Goal: Task Accomplishment & Management: Use online tool/utility

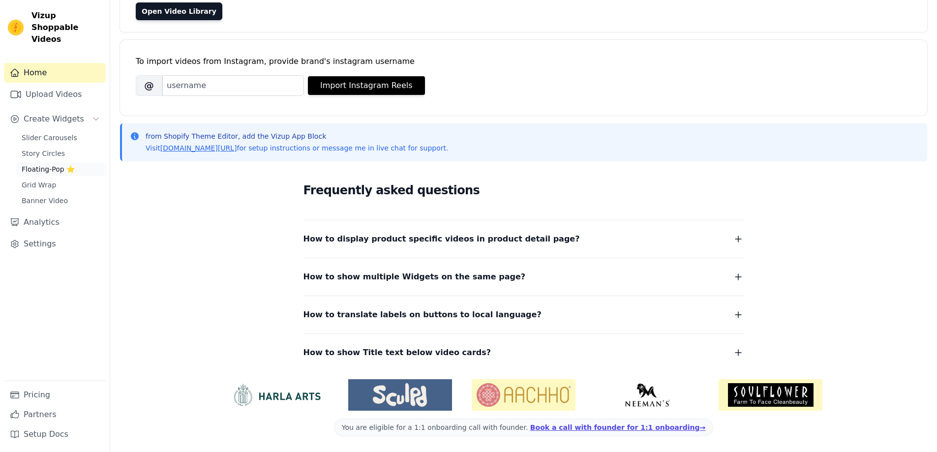
scroll to position [51, 0]
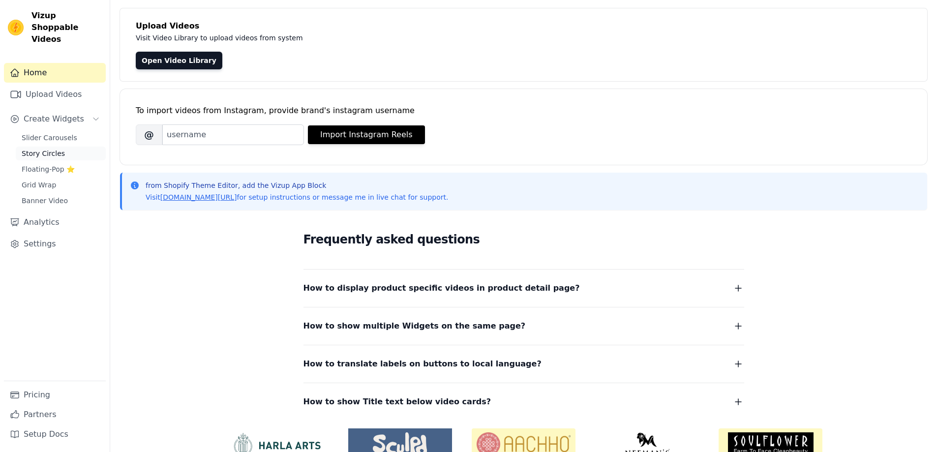
click at [31, 149] on span "Story Circles" at bounding box center [43, 154] width 43 height 10
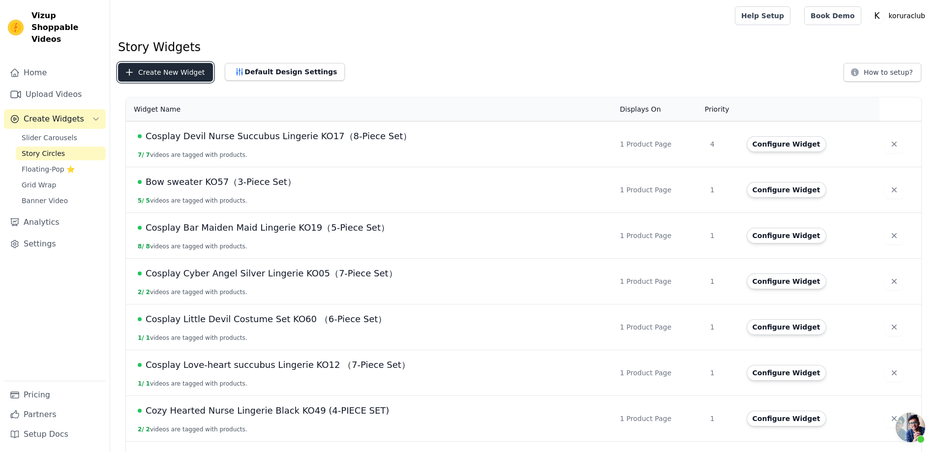
click at [154, 74] on button "Create New Widget" at bounding box center [165, 72] width 95 height 19
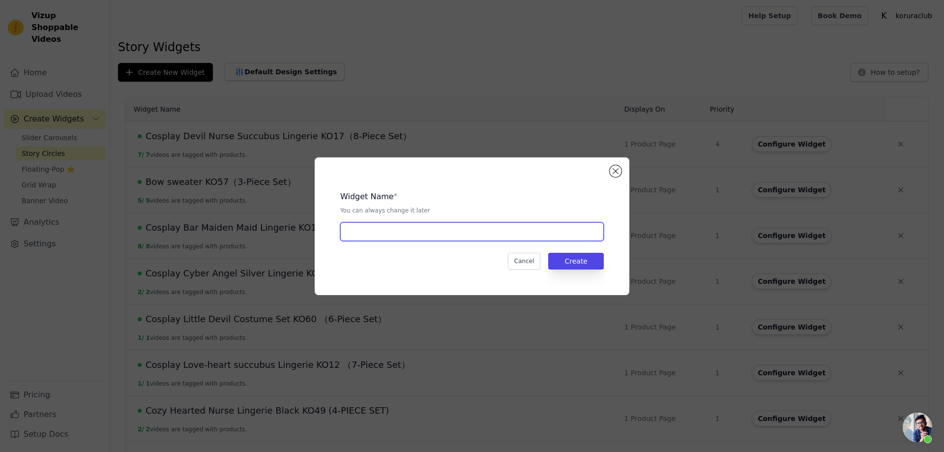
click at [414, 230] on input "text" at bounding box center [472, 231] width 264 height 19
paste input "Knitting Coziest Devil Lingerie KO08（7-Piece Set）"
type input "Knitting Coziest Devil Lingerie KO08（7-Piece Set）"
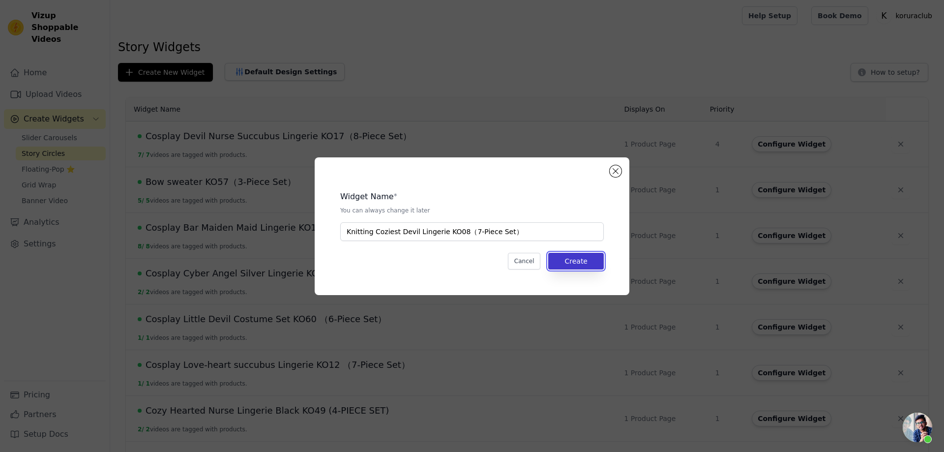
click at [573, 264] on button "Create" at bounding box center [576, 261] width 56 height 17
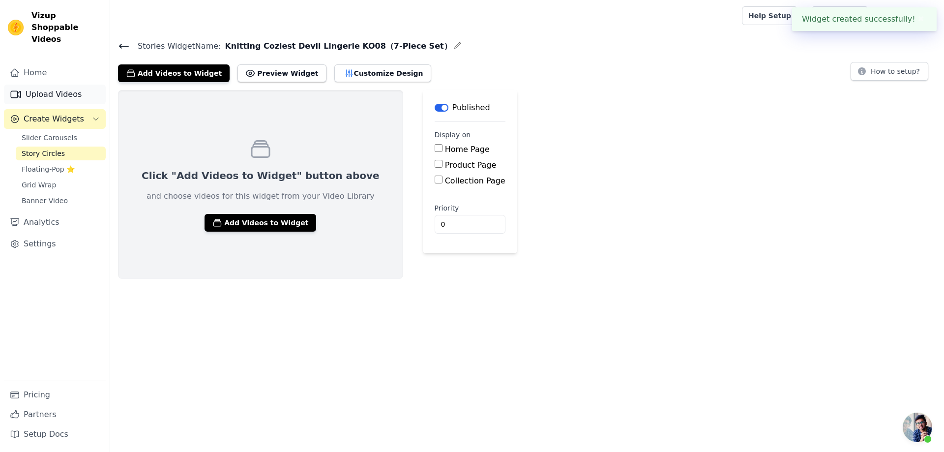
click at [40, 85] on link "Upload Videos" at bounding box center [55, 95] width 102 height 20
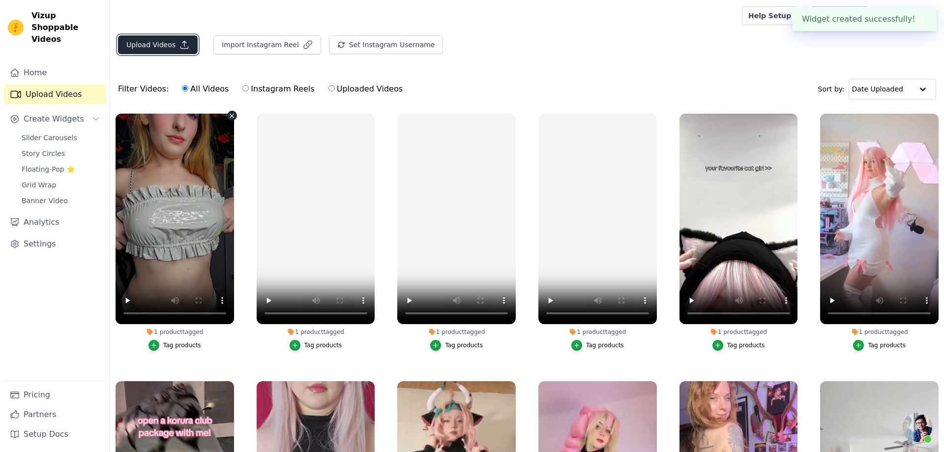
click at [158, 42] on button "Upload Videos" at bounding box center [158, 44] width 80 height 19
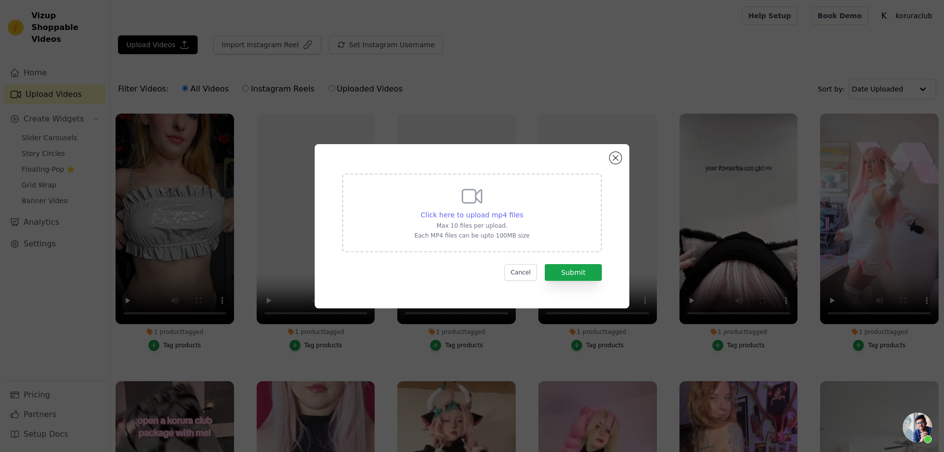
click at [486, 215] on span "Click here to upload mp4 files" at bounding box center [472, 215] width 103 height 8
click at [523, 210] on input "Click here to upload mp4 files Max 10 files per upload. Each MP4 files can be u…" at bounding box center [523, 209] width 0 height 0
type input "C:\fakepath\pinku.cosplay.mp4"
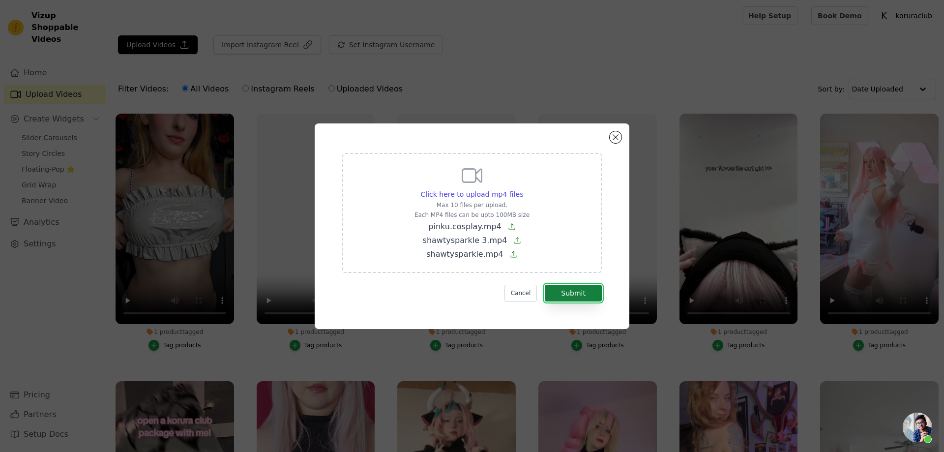
click at [565, 293] on button "Submit" at bounding box center [573, 293] width 57 height 17
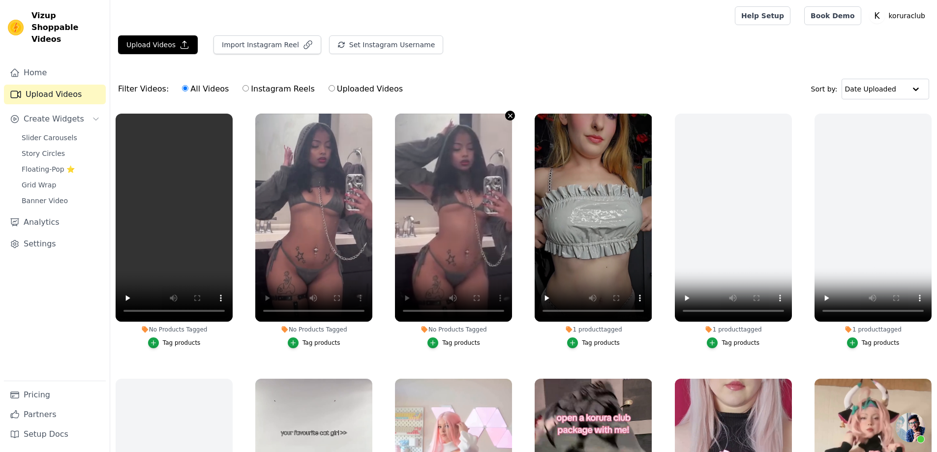
click at [508, 114] on icon "button" at bounding box center [510, 116] width 4 height 4
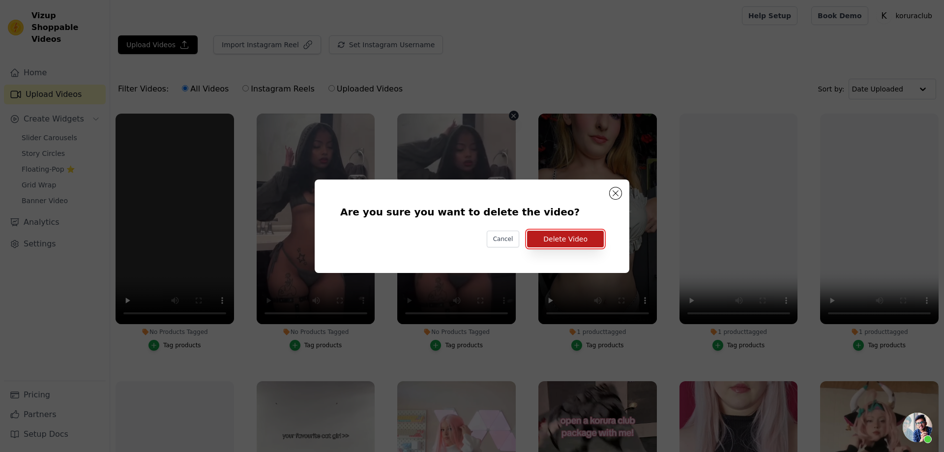
click at [558, 239] on button "Delete Video" at bounding box center [565, 239] width 77 height 17
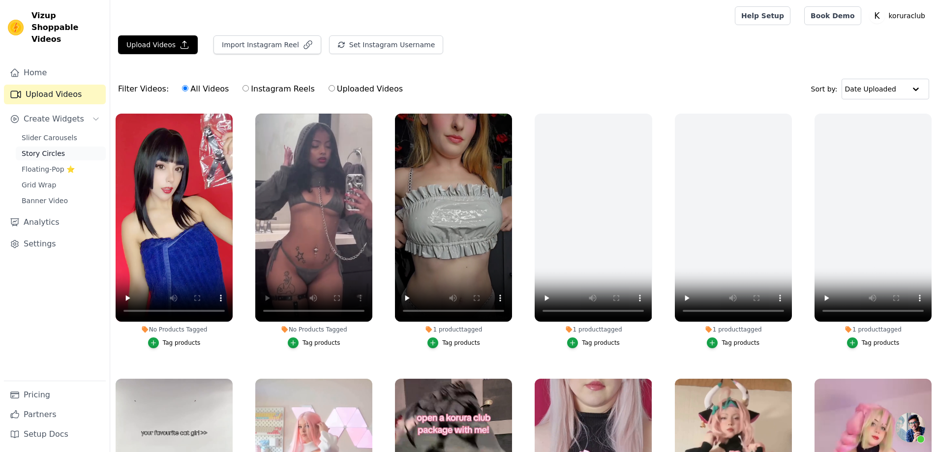
click at [39, 149] on span "Story Circles" at bounding box center [43, 154] width 43 height 10
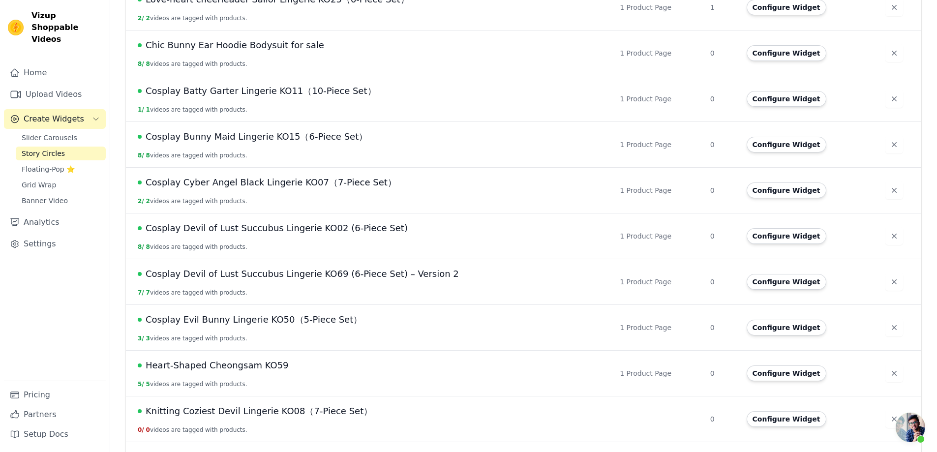
scroll to position [588, 0]
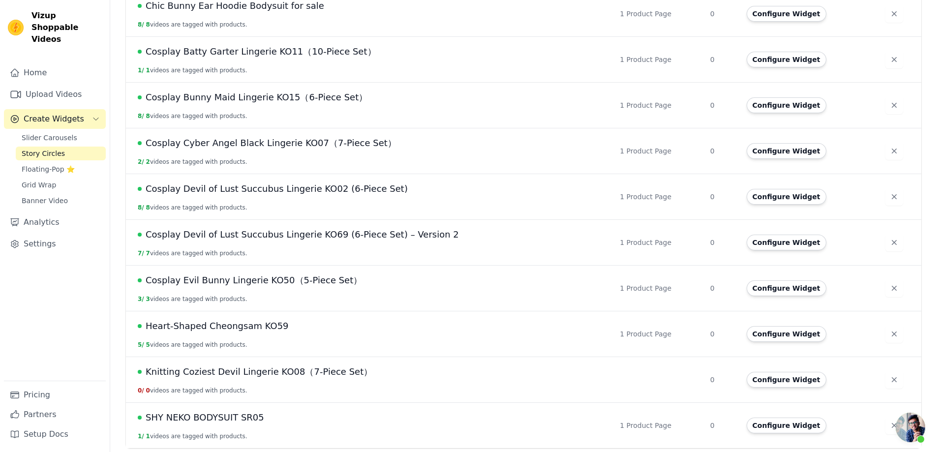
click at [293, 373] on span "Knitting Coziest Devil Lingerie KO08（7-Piece Set）" at bounding box center [259, 372] width 227 height 14
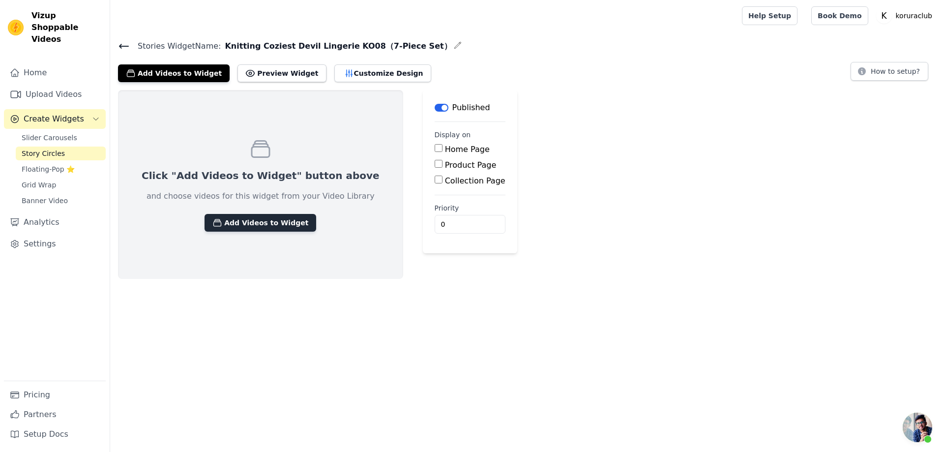
click at [243, 224] on button "Add Videos to Widget" at bounding box center [261, 223] width 112 height 18
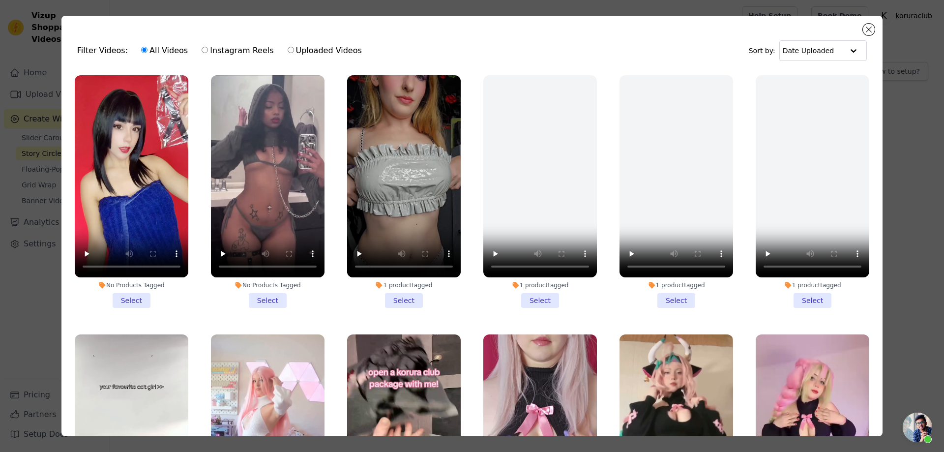
click at [126, 297] on li "No Products Tagged Select" at bounding box center [132, 191] width 114 height 233
click at [0, 0] on input "No Products Tagged Select" at bounding box center [0, 0] width 0 height 0
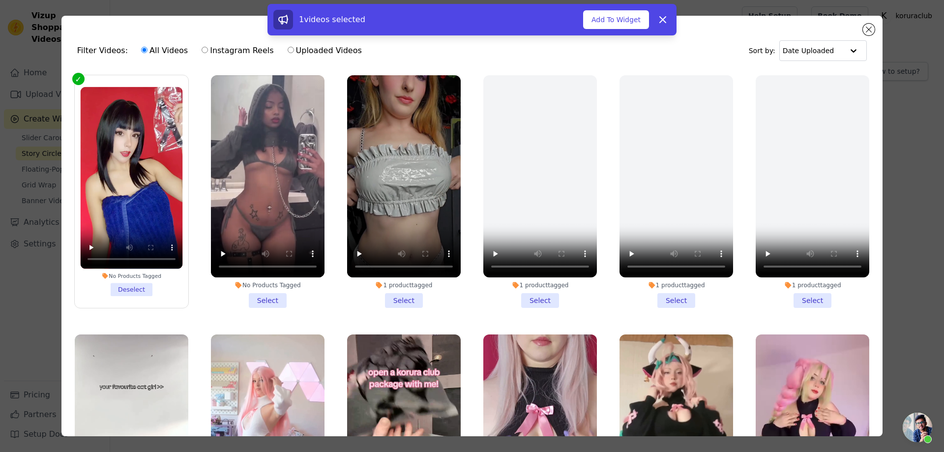
click at [273, 298] on li "No Products Tagged Select" at bounding box center [268, 191] width 114 height 233
click at [0, 0] on input "No Products Tagged Select" at bounding box center [0, 0] width 0 height 0
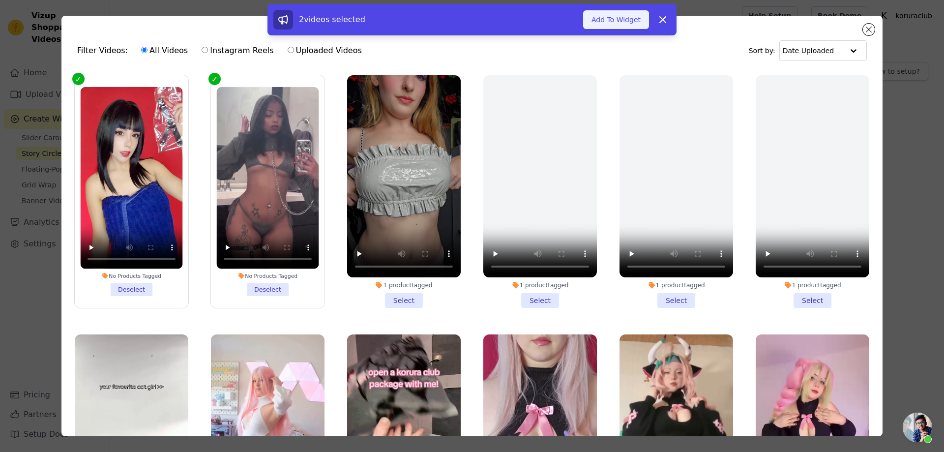
click at [610, 23] on button "Add To Widget" at bounding box center [616, 19] width 66 height 19
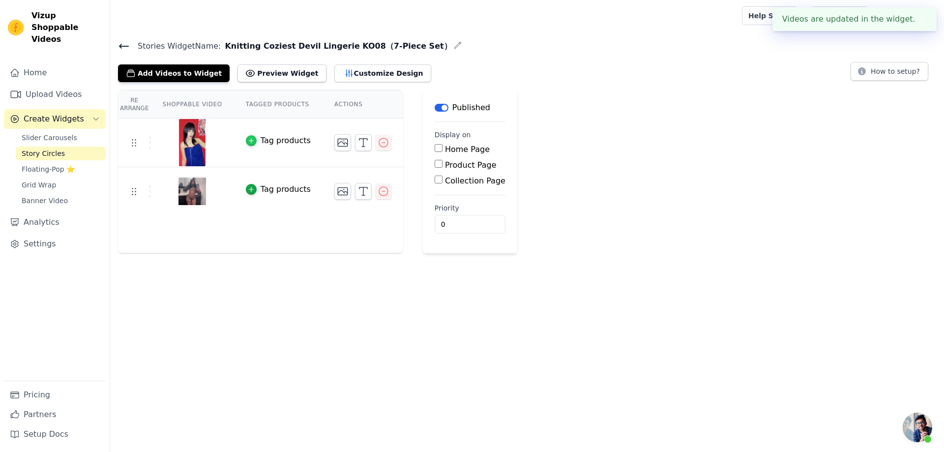
click at [250, 138] on icon "button" at bounding box center [251, 140] width 7 height 7
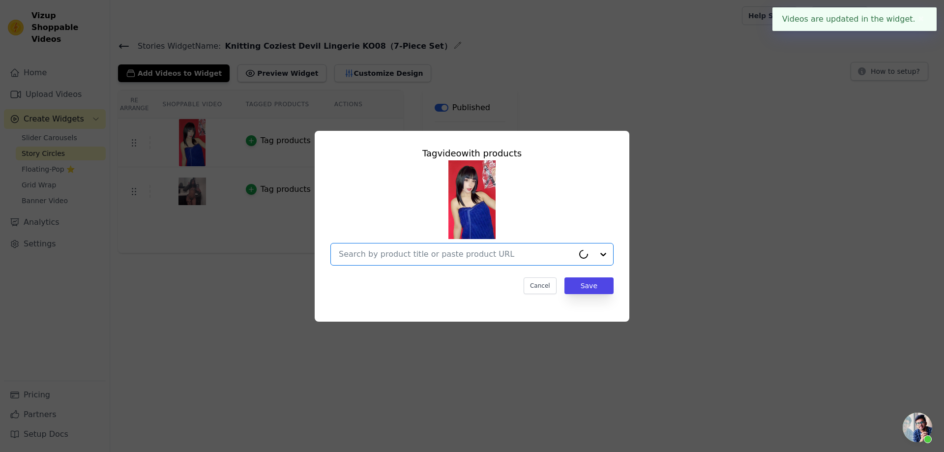
click at [515, 255] on input "text" at bounding box center [456, 254] width 235 height 12
paste input "Knitting Coziest Devil Lingerie KO08（7-Piece Set）"
type input "Knitting Coziest Devil Lingerie KO08（7-Piece Set）"
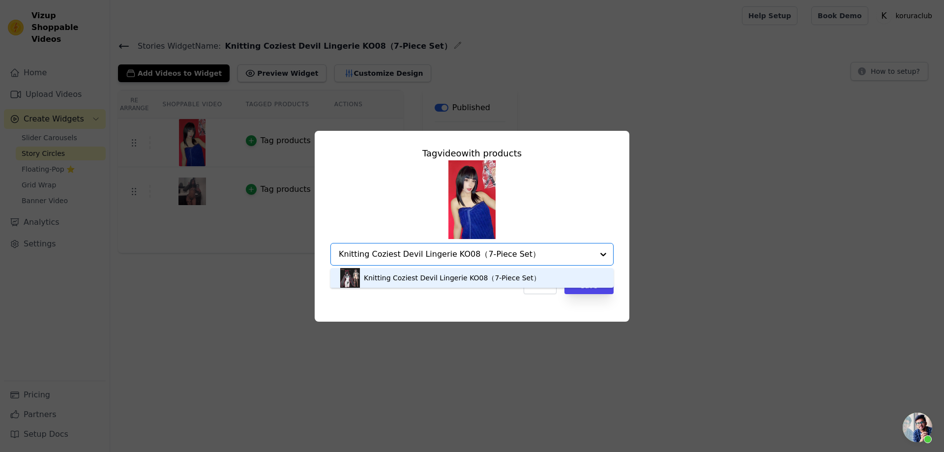
click at [471, 273] on div "Knitting Coziest Devil Lingerie KO08（7-Piece Set）" at bounding box center [452, 278] width 177 height 10
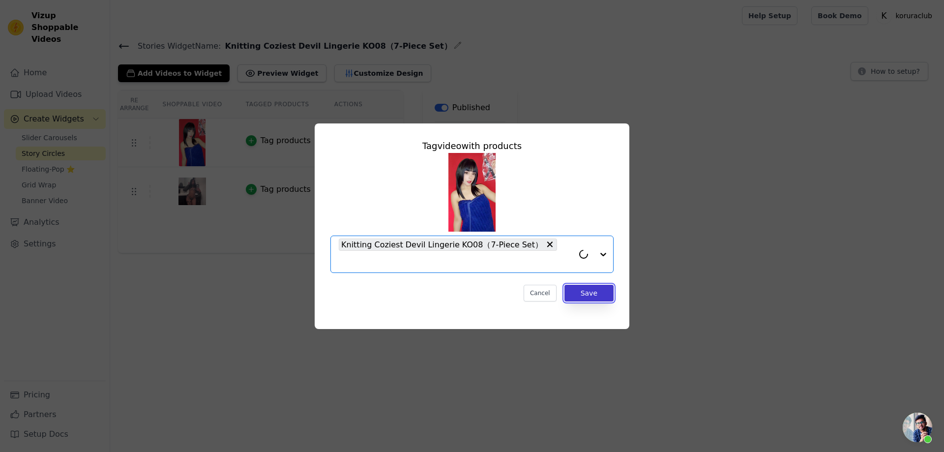
drag, startPoint x: 585, startPoint y: 285, endPoint x: 575, endPoint y: 282, distance: 10.0
click at [585, 285] on button "Save" at bounding box center [589, 293] width 49 height 17
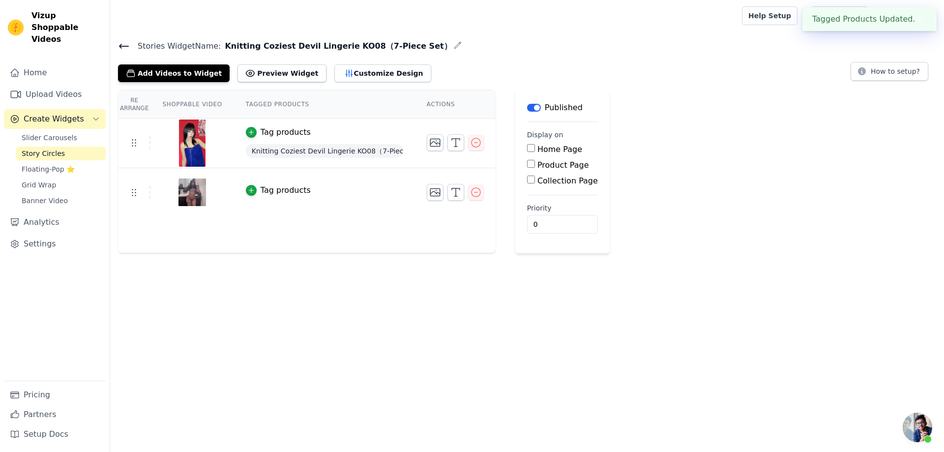
click at [250, 188] on icon "button" at bounding box center [251, 190] width 7 height 7
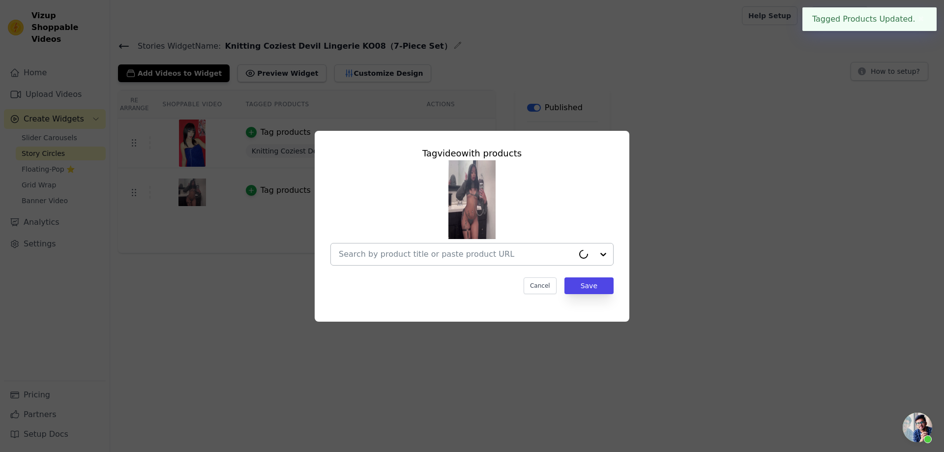
click at [464, 255] on input "text" at bounding box center [456, 254] width 235 height 12
paste input "Knitting Coziest Devil Lingerie KO08（7-Piece Set）"
type input "Knitting Coziest Devil Lingerie KO08（7-Piece Set）"
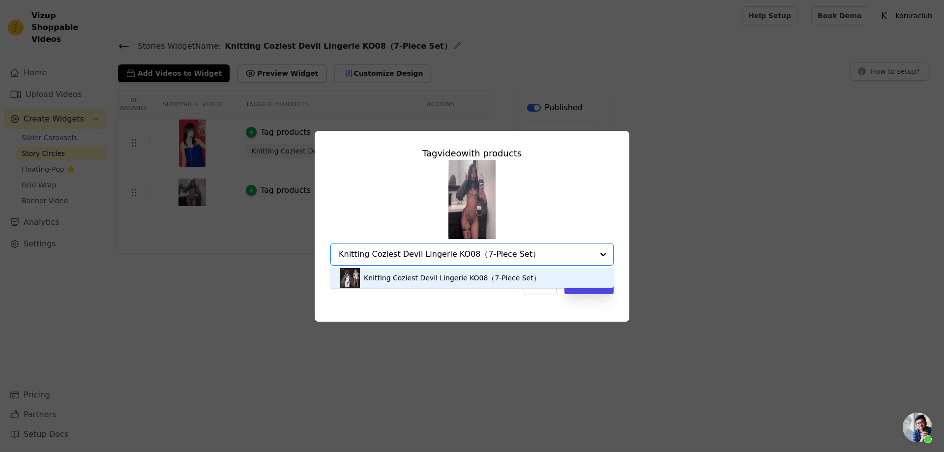
click at [485, 276] on div "Knitting Coziest Devil Lingerie KO08（7-Piece Set）" at bounding box center [452, 278] width 177 height 10
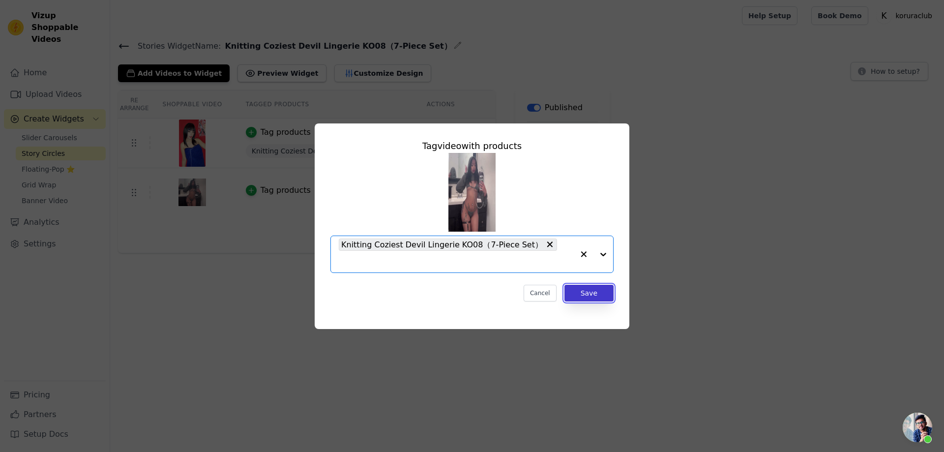
click at [579, 285] on button "Save" at bounding box center [589, 293] width 49 height 17
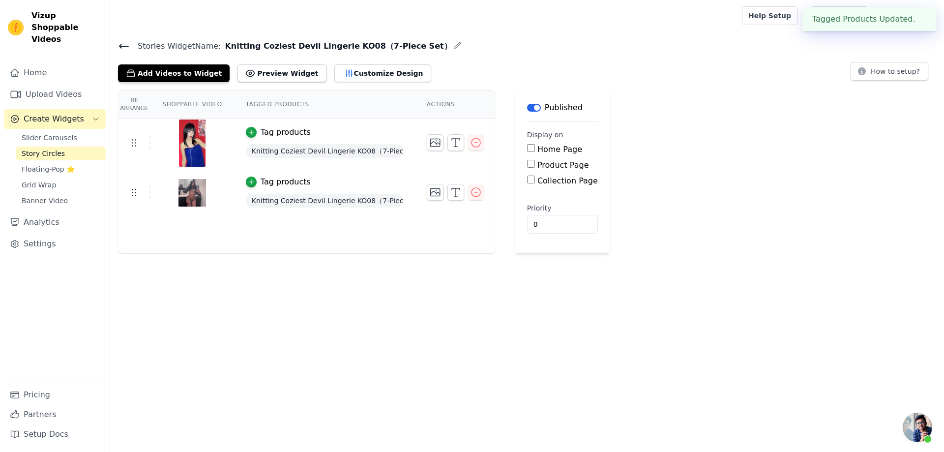
click at [533, 165] on div "Product Page" at bounding box center [562, 165] width 71 height 12
click at [531, 161] on input "Product Page" at bounding box center [531, 164] width 8 height 8
checkbox input "true"
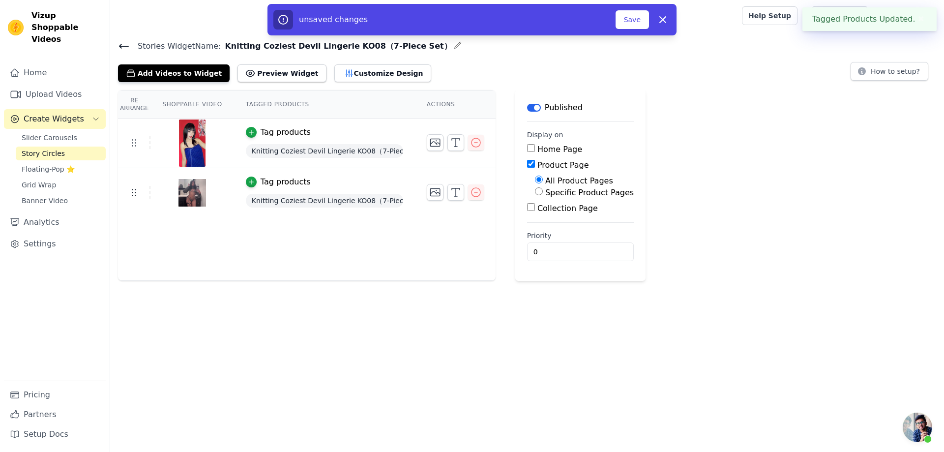
click at [558, 193] on label "Specific Product Pages" at bounding box center [589, 192] width 89 height 9
click at [543, 193] on input "Specific Product Pages" at bounding box center [539, 191] width 8 height 8
radio input "true"
click at [561, 216] on button "Select Products" at bounding box center [568, 215] width 66 height 17
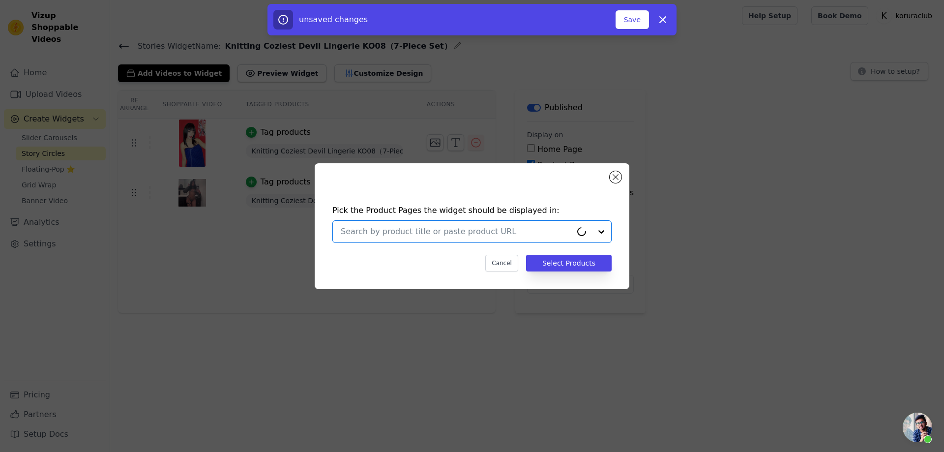
click at [529, 227] on input "text" at bounding box center [456, 232] width 231 height 12
paste input "Knitting Coziest Devil Lingerie KO08（7-Piece Set）"
type input "Knitting Coziest Devil Lingerie KO08（7-Piece Set）"
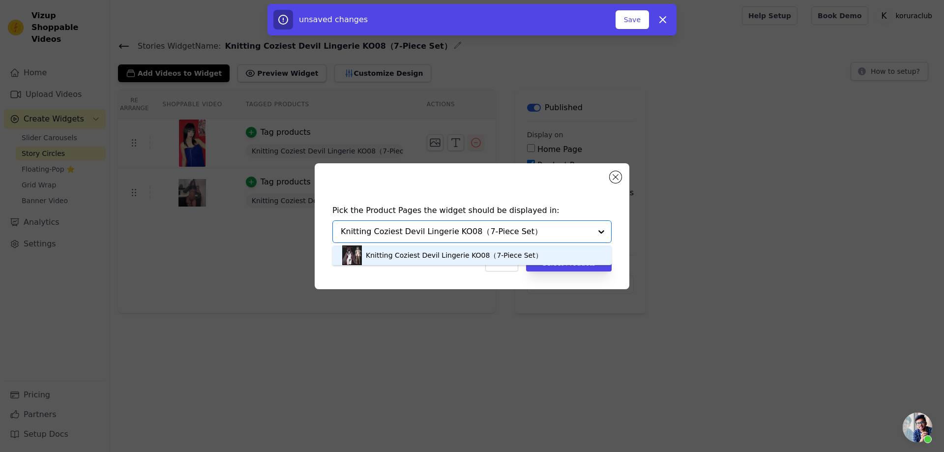
click at [443, 254] on div "Knitting Coziest Devil Lingerie KO08（7-Piece Set）" at bounding box center [454, 255] width 177 height 10
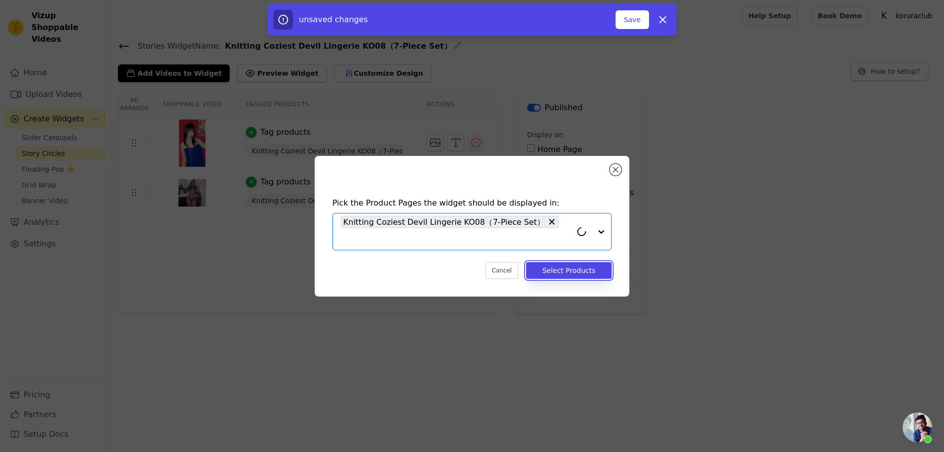
drag, startPoint x: 563, startPoint y: 272, endPoint x: 640, endPoint y: 282, distance: 77.8
click at [563, 272] on button "Select Products" at bounding box center [569, 270] width 86 height 17
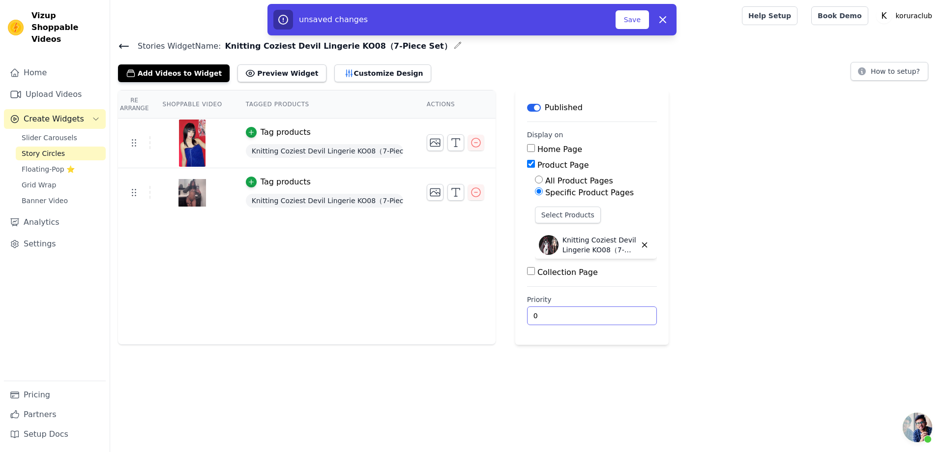
click at [546, 314] on input "0" at bounding box center [592, 315] width 130 height 19
drag, startPoint x: 546, startPoint y: 314, endPoint x: 511, endPoint y: 308, distance: 34.8
click at [511, 308] on div "Re Arrange Shoppable Video Tagged Products Actions Tag products Knitting Cozies…" at bounding box center [527, 217] width 834 height 255
type input "1"
click at [815, 279] on div "Re Arrange Shoppable Video Tagged Products Actions Tag products Knitting Cozies…" at bounding box center [527, 217] width 834 height 255
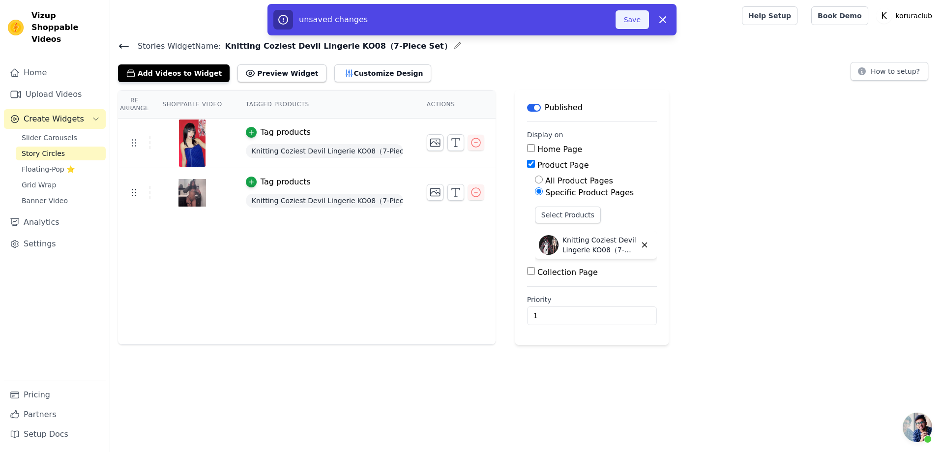
click at [626, 17] on button "Save" at bounding box center [632, 19] width 33 height 19
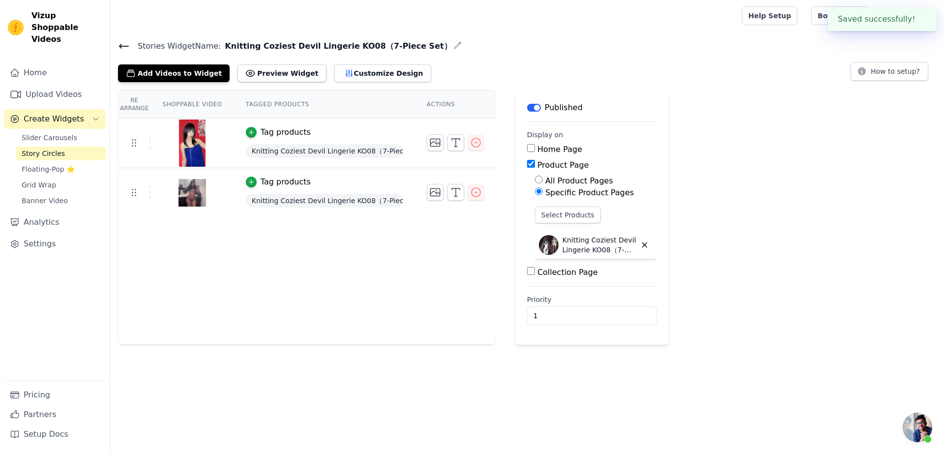
click at [59, 149] on span "Story Circles" at bounding box center [43, 154] width 43 height 10
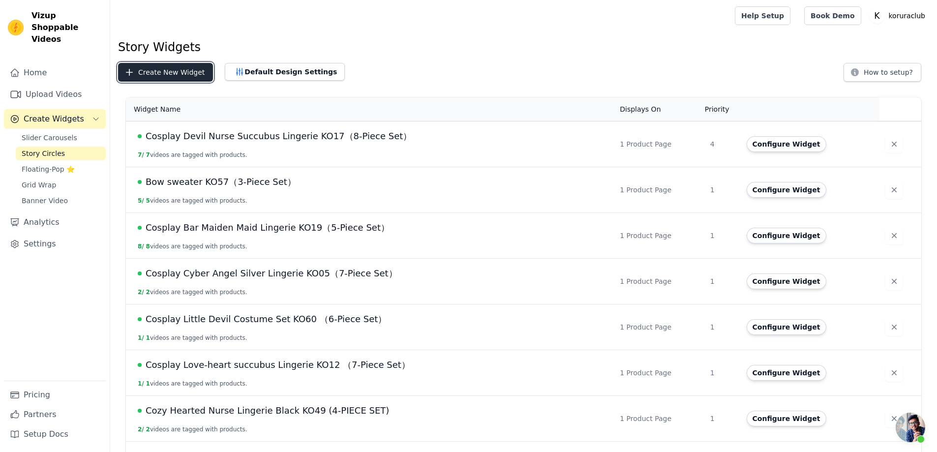
click at [157, 73] on button "Create New Widget" at bounding box center [165, 72] width 95 height 19
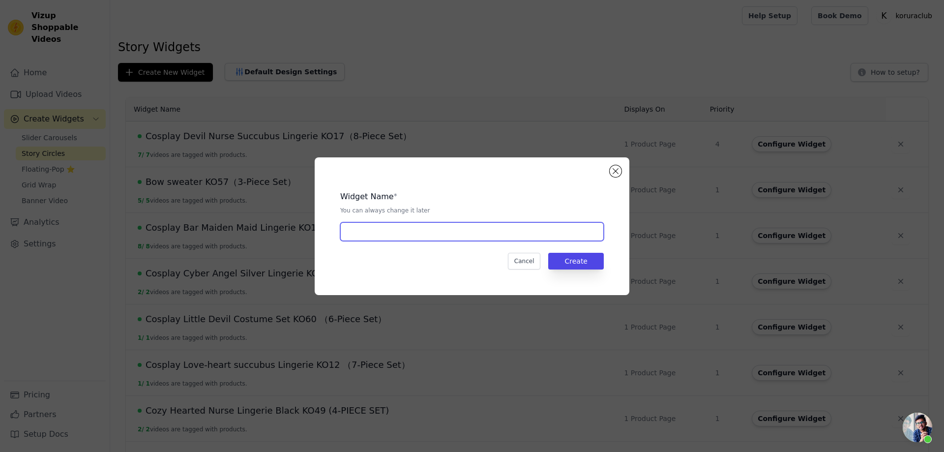
click at [422, 229] on input "text" at bounding box center [472, 231] width 264 height 19
paste input "Cosplay Bunny Girl Costume KO71"
type input "Cosplay Bunny Girl Costume KO71"
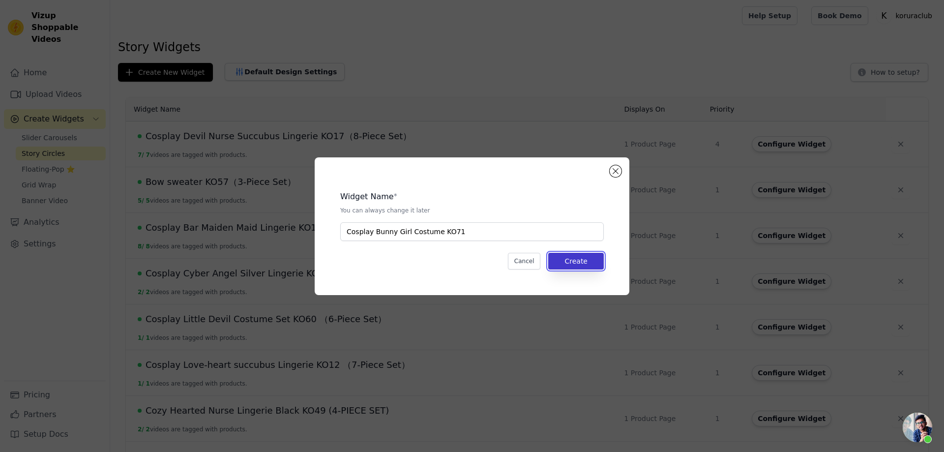
click at [571, 262] on button "Create" at bounding box center [576, 261] width 56 height 17
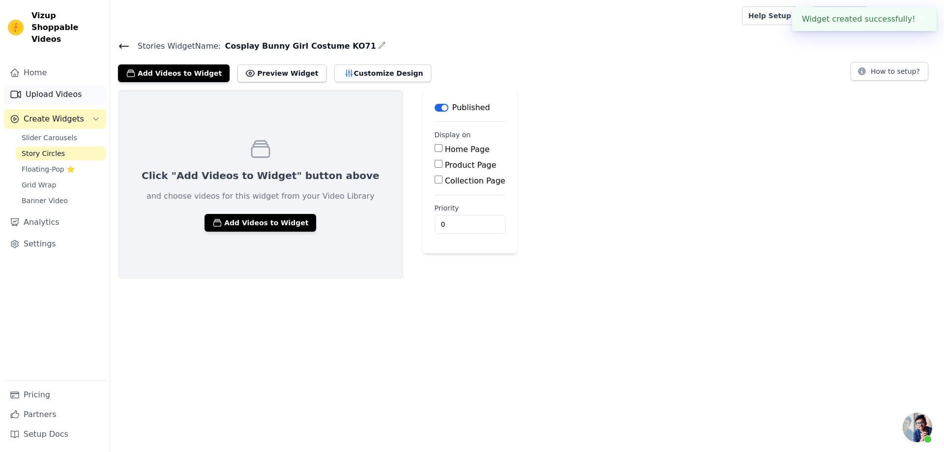
click at [43, 85] on link "Upload Videos" at bounding box center [55, 95] width 102 height 20
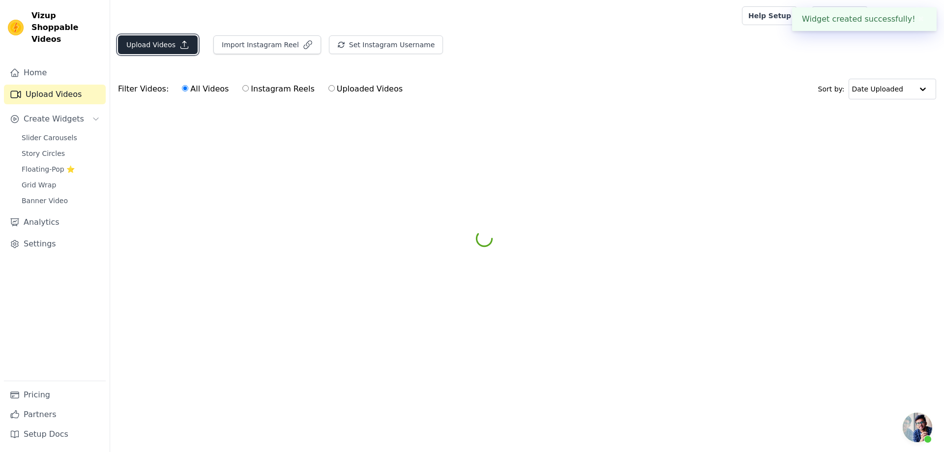
click at [153, 45] on button "Upload Videos" at bounding box center [158, 44] width 80 height 19
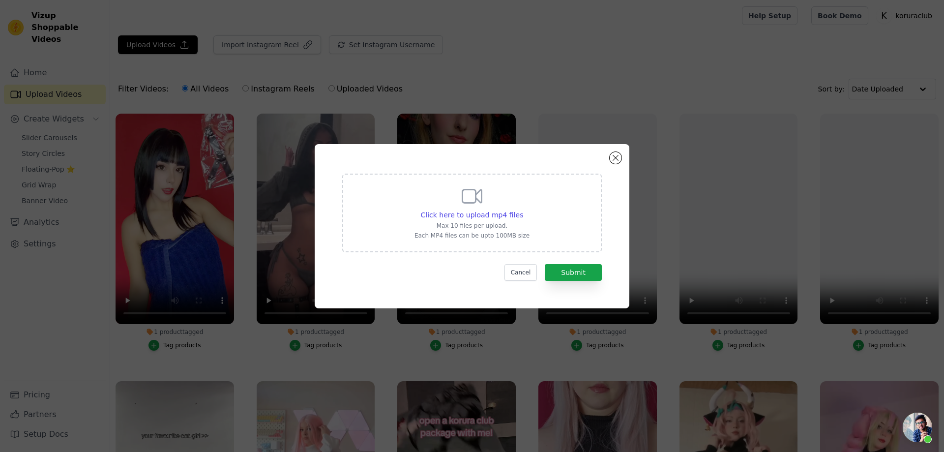
click at [473, 194] on icon at bounding box center [472, 196] width 24 height 24
click at [523, 209] on input "Click here to upload mp4 files Max 10 files per upload. Each MP4 files can be u…" at bounding box center [523, 209] width 0 height 0
type input "C:\fakepath\ri.ggwp.mp4"
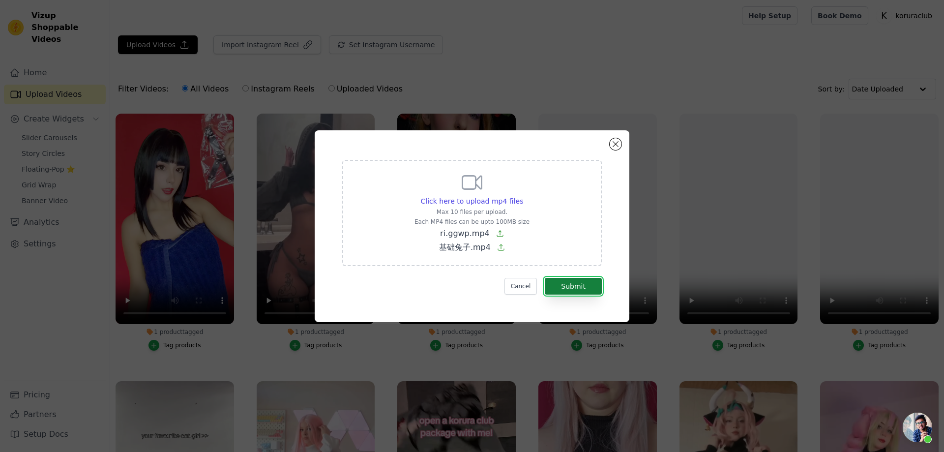
click at [584, 287] on button "Submit" at bounding box center [573, 286] width 57 height 17
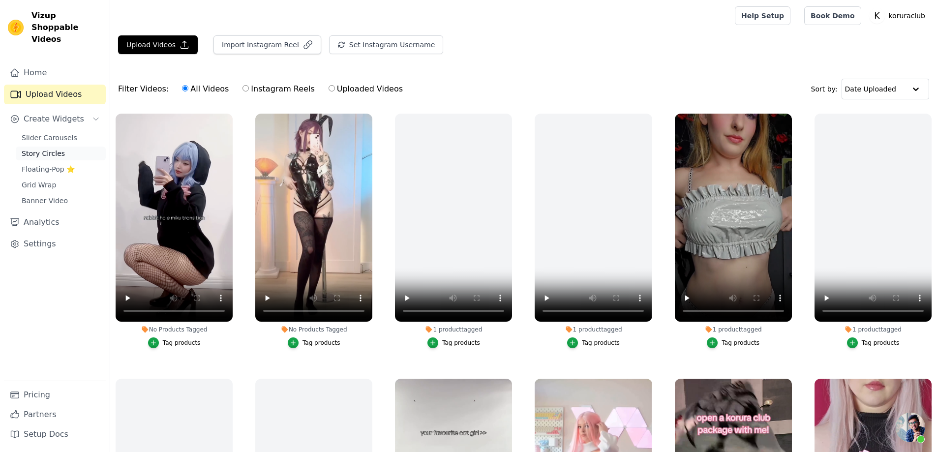
click at [36, 149] on span "Story Circles" at bounding box center [43, 154] width 43 height 10
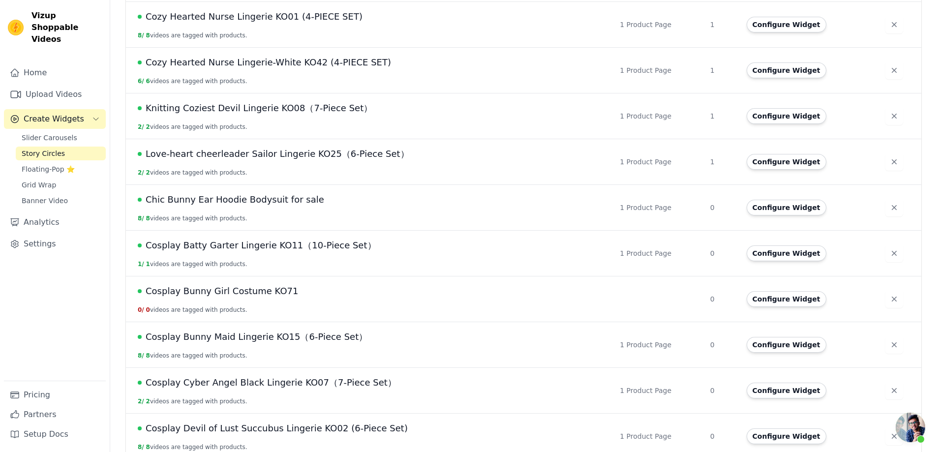
scroll to position [443, 0]
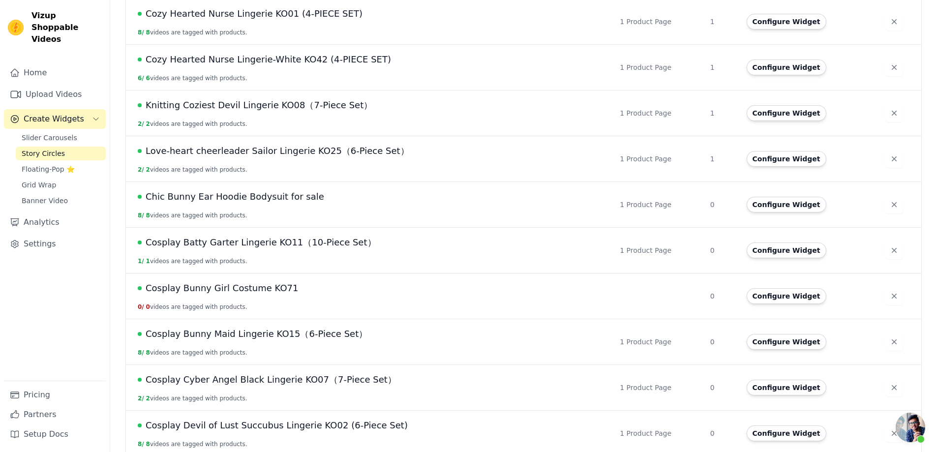
click at [268, 284] on span "Cosplay Bunny Girl Costume KO71" at bounding box center [222, 288] width 152 height 14
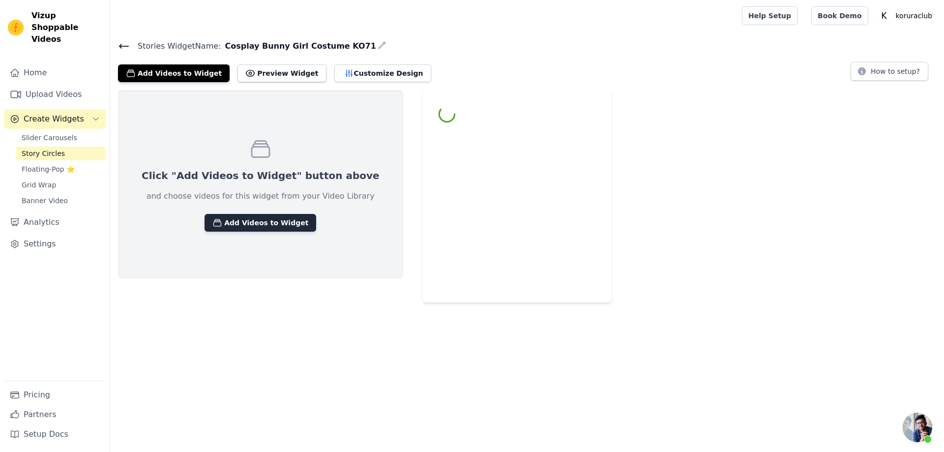
click at [250, 223] on button "Add Videos to Widget" at bounding box center [261, 223] width 112 height 18
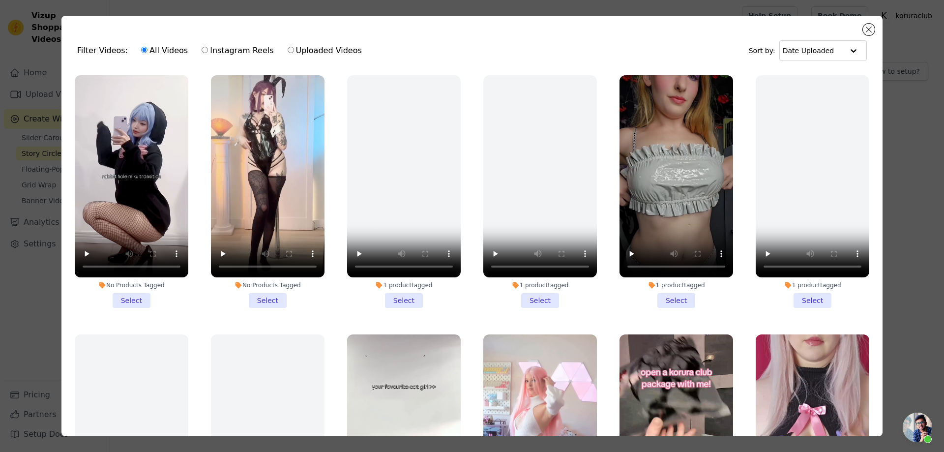
click at [264, 296] on li "No Products Tagged Select" at bounding box center [268, 191] width 114 height 233
click at [0, 0] on input "No Products Tagged Select" at bounding box center [0, 0] width 0 height 0
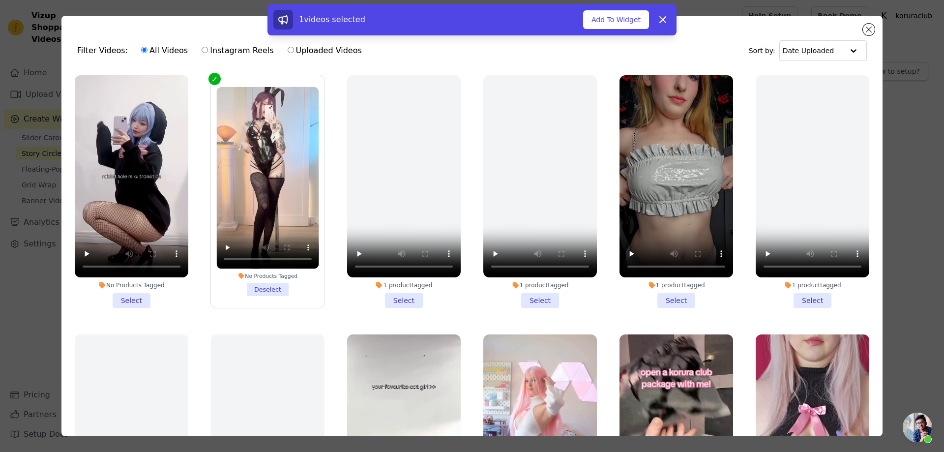
click at [131, 295] on li "No Products Tagged Select" at bounding box center [132, 191] width 114 height 233
click at [0, 0] on input "No Products Tagged Select" at bounding box center [0, 0] width 0 height 0
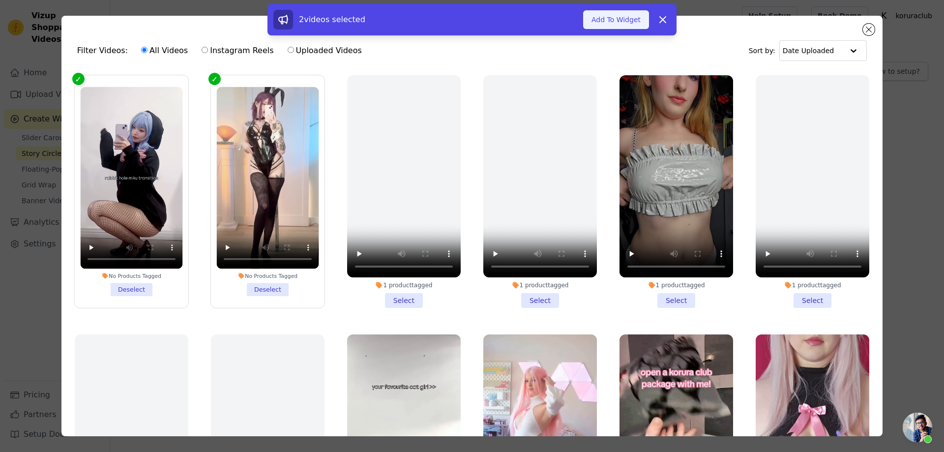
click at [612, 21] on button "Add To Widget" at bounding box center [616, 19] width 66 height 19
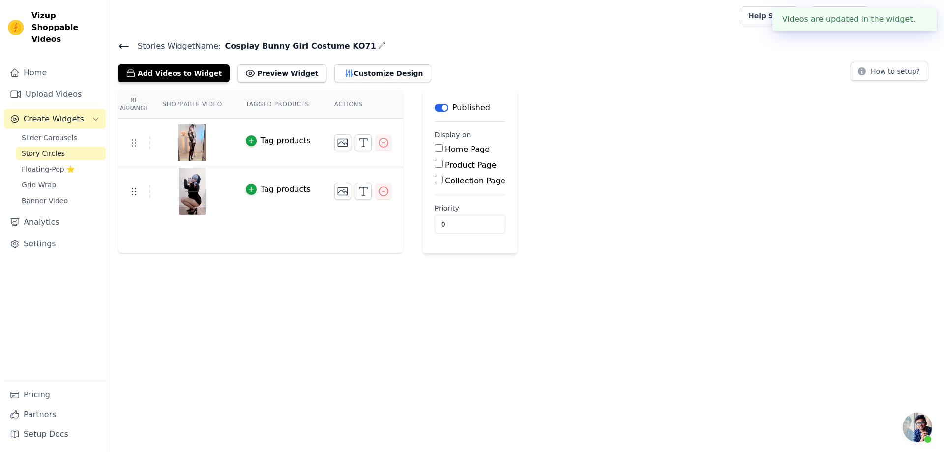
click at [435, 162] on input "Product Page" at bounding box center [439, 164] width 8 height 8
checkbox input "true"
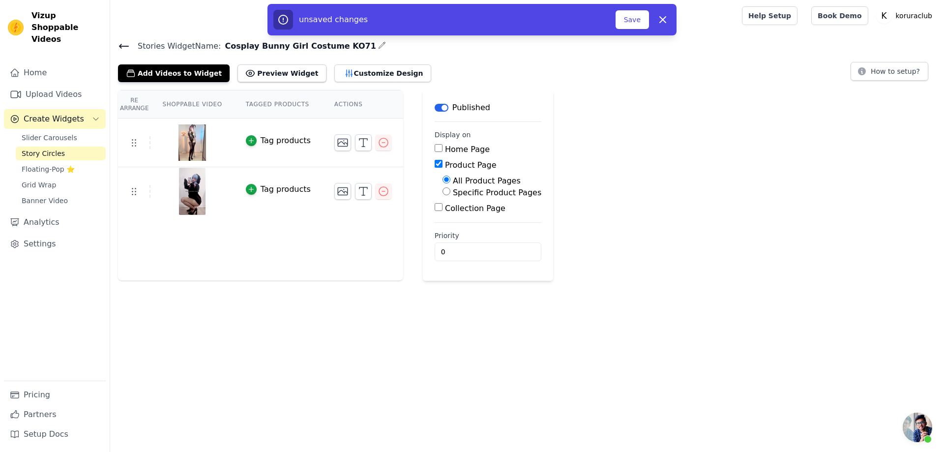
click at [462, 194] on label "Specific Product Pages" at bounding box center [497, 192] width 89 height 9
click at [450, 194] on input "Specific Product Pages" at bounding box center [447, 191] width 8 height 8
radio input "true"
click at [464, 218] on button "Select Products" at bounding box center [476, 215] width 66 height 17
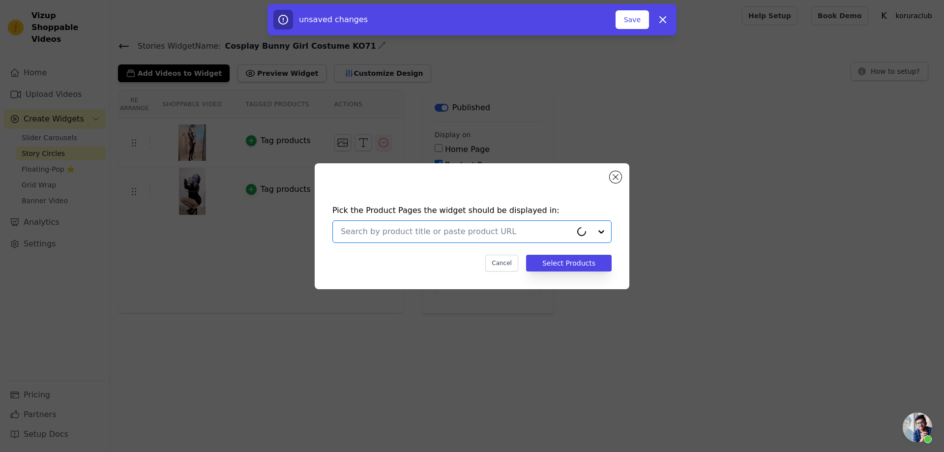
click at [483, 229] on input "text" at bounding box center [456, 232] width 231 height 12
paste input "Cosplay Bunny Girl Costume KO71"
type input "Cosplay Bunny Girl Costume KO71"
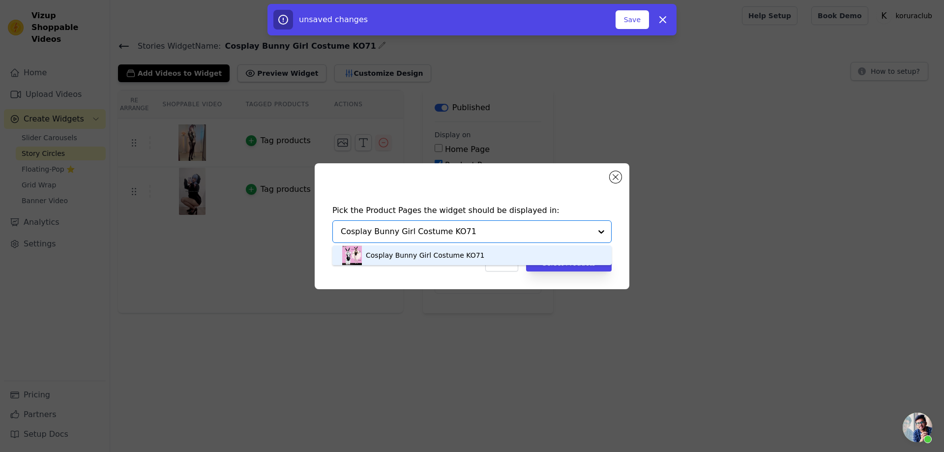
click at [458, 254] on div "Cosplay Bunny Girl Costume KO71" at bounding box center [425, 255] width 119 height 10
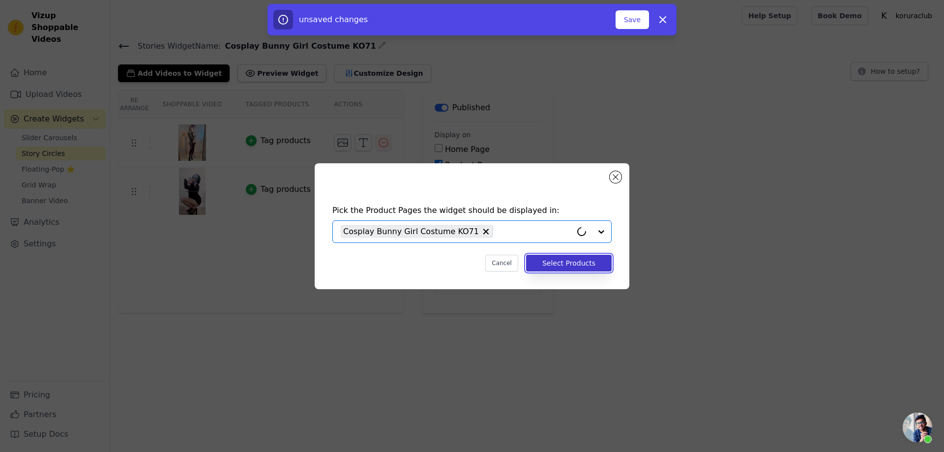
click at [572, 262] on button "Select Products" at bounding box center [569, 263] width 86 height 17
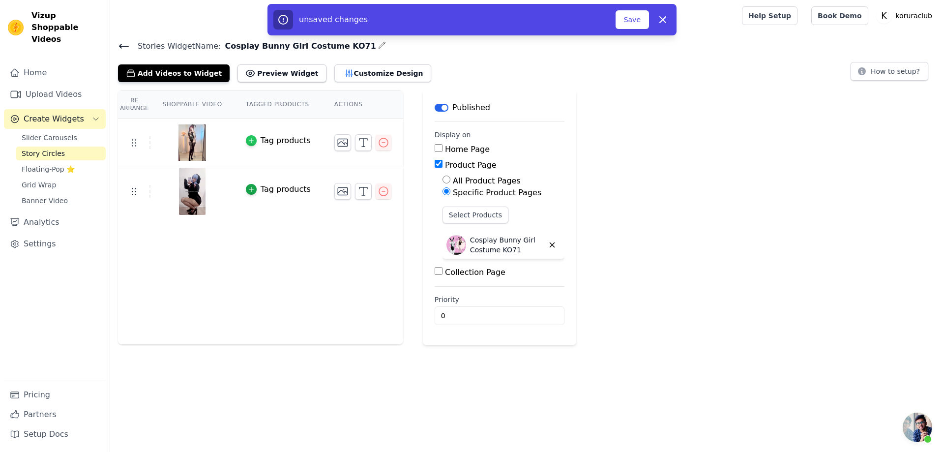
click at [248, 143] on icon "button" at bounding box center [251, 140] width 7 height 7
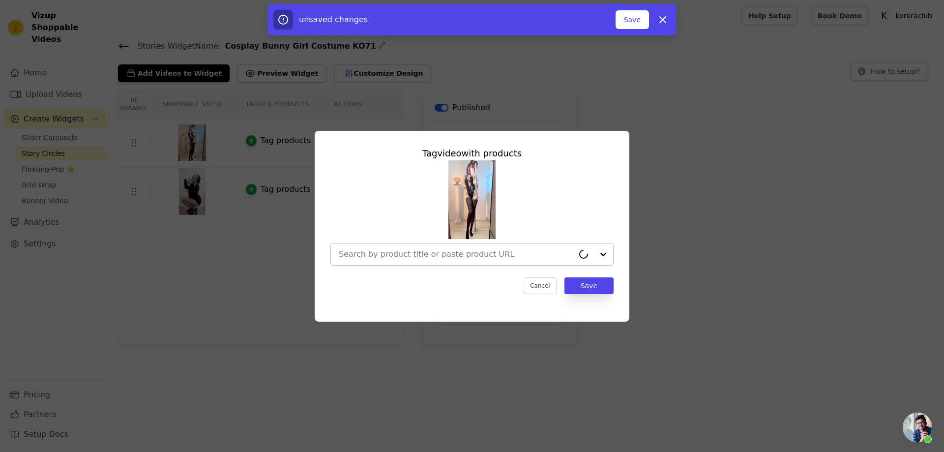
click at [448, 252] on input "text" at bounding box center [456, 254] width 235 height 12
paste input "Cosplay Bunny Girl Costume KO71"
type input "Cosplay Bunny Girl Costume KO71"
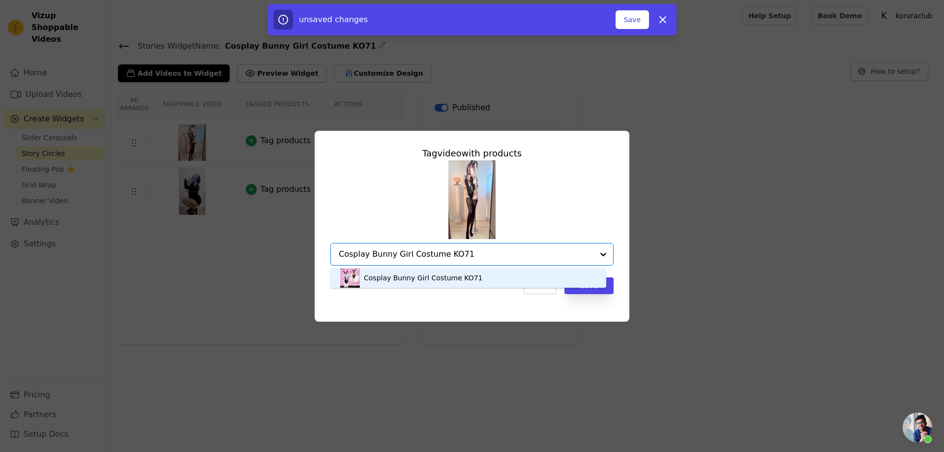
click at [470, 280] on div "Cosplay Bunny Girl Costume KO71" at bounding box center [423, 278] width 119 height 10
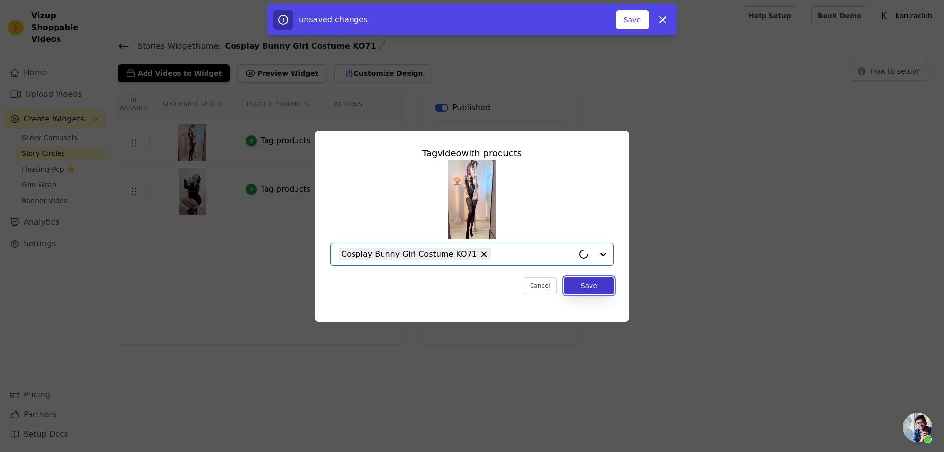
click at [584, 287] on button "Save" at bounding box center [589, 285] width 49 height 17
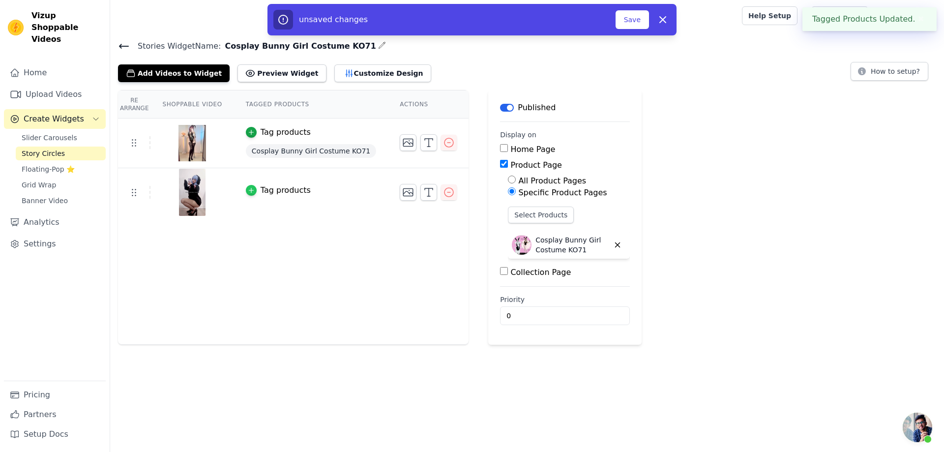
click at [250, 187] on icon "button" at bounding box center [251, 190] width 7 height 7
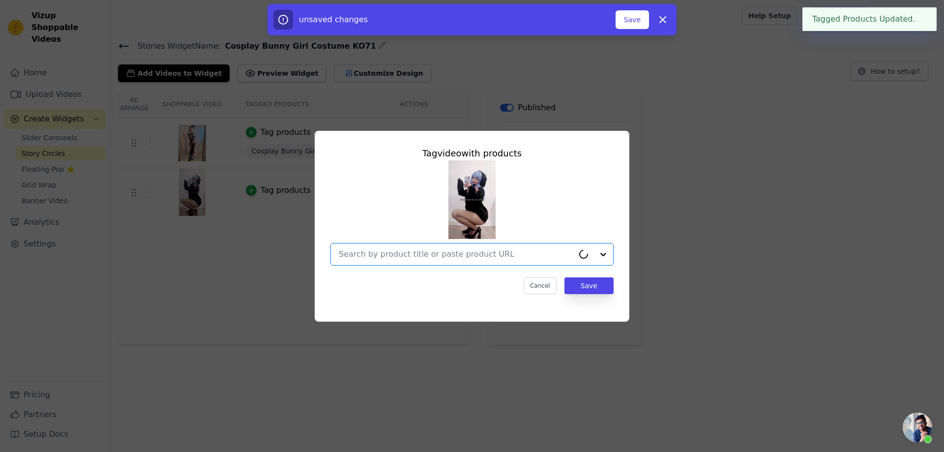
click at [504, 255] on input "text" at bounding box center [456, 254] width 235 height 12
paste input "Cosplay Bunny Girl Costume KO71"
type input "Cosplay Bunny Girl Costume KO71"
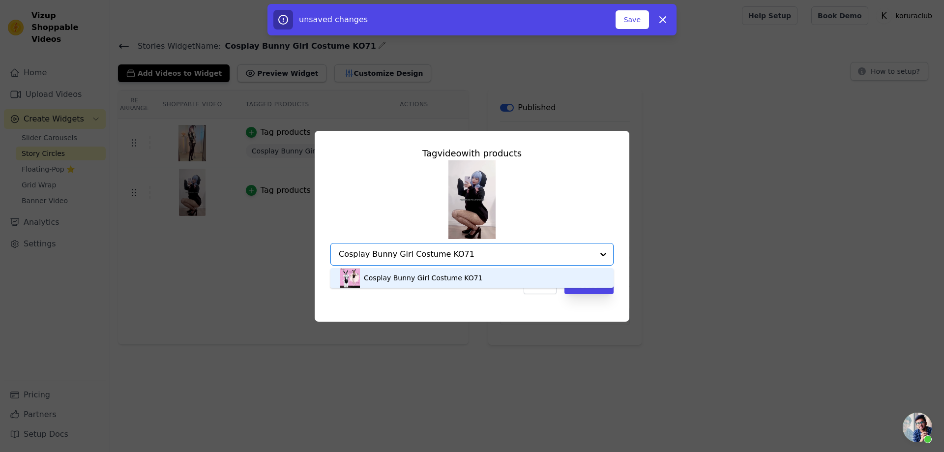
click at [457, 279] on div "Cosplay Bunny Girl Costume KO71" at bounding box center [423, 278] width 119 height 10
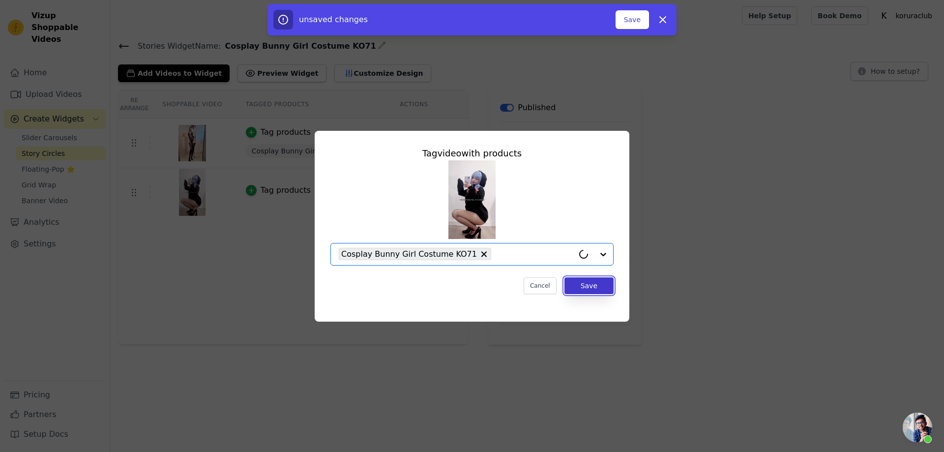
click at [588, 286] on button "Save" at bounding box center [589, 285] width 49 height 17
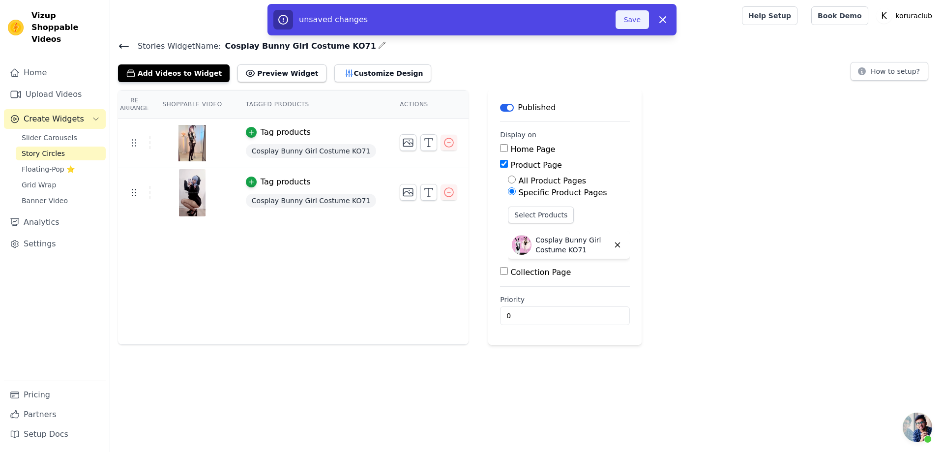
click at [632, 20] on button "Save" at bounding box center [632, 19] width 33 height 19
click at [635, 23] on button "Save" at bounding box center [632, 19] width 33 height 19
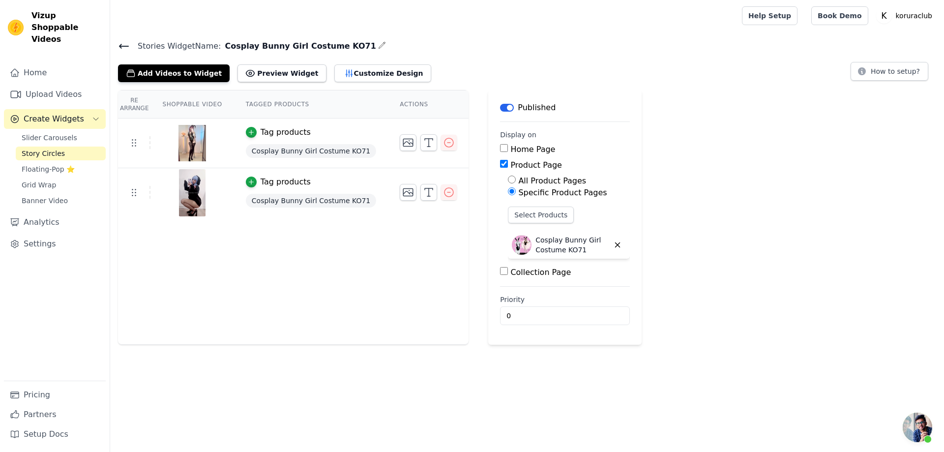
click at [41, 149] on span "Story Circles" at bounding box center [43, 154] width 43 height 10
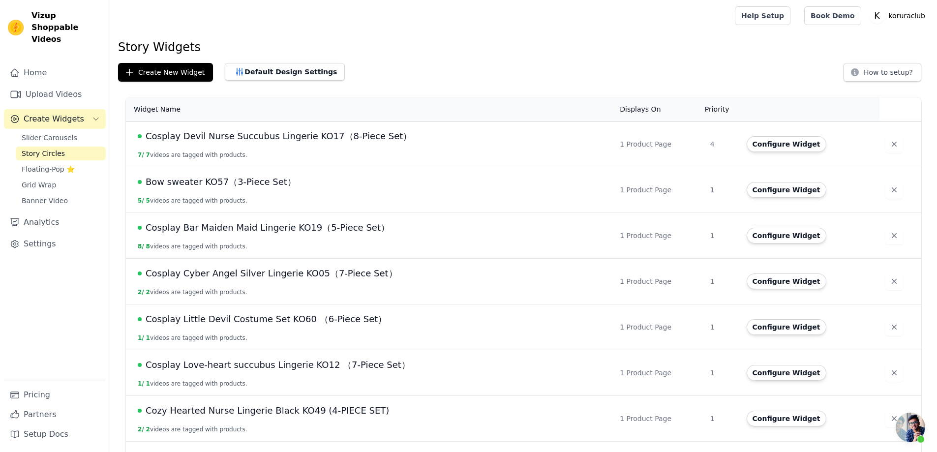
click at [275, 135] on span "Cosplay Devil Nurse Succubus Lingerie KO17（8-Piece Set）" at bounding box center [279, 136] width 266 height 14
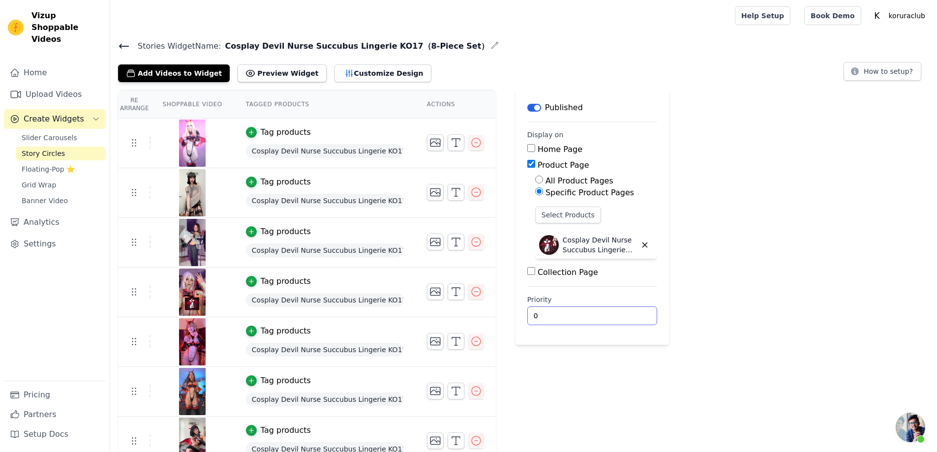
click at [539, 315] on input "0" at bounding box center [592, 315] width 130 height 19
drag, startPoint x: 541, startPoint y: 315, endPoint x: 517, endPoint y: 315, distance: 24.1
click at [517, 315] on main "Label Published Display on Home Page Product Page All Product Pages Specific Pr…" at bounding box center [591, 217] width 153 height 255
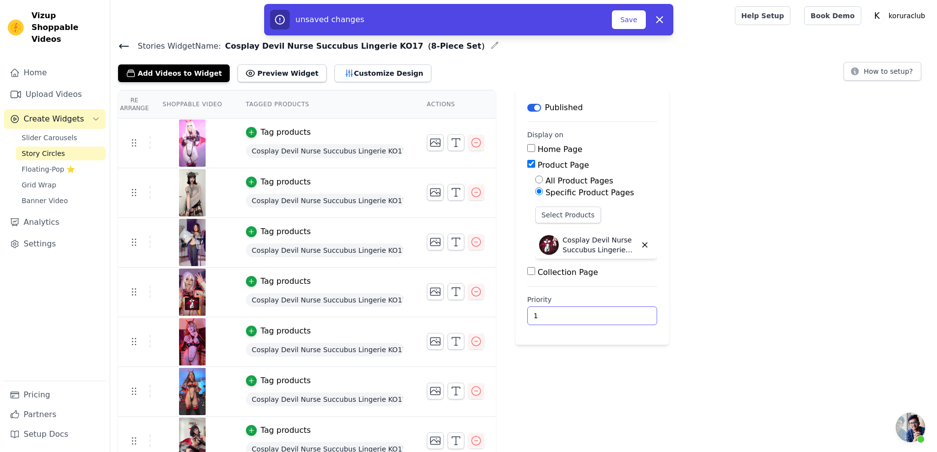
type input "1"
drag, startPoint x: 613, startPoint y: 14, endPoint x: 621, endPoint y: 19, distance: 9.7
click at [616, 15] on div "unsaved changes Save Dismiss" at bounding box center [468, 20] width 397 height 20
click at [622, 19] on button "Save" at bounding box center [628, 19] width 33 height 19
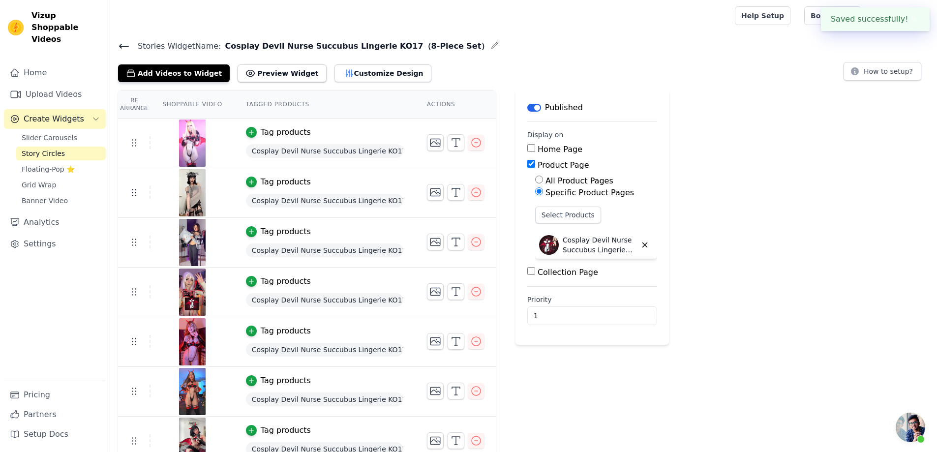
click at [48, 149] on span "Story Circles" at bounding box center [43, 154] width 43 height 10
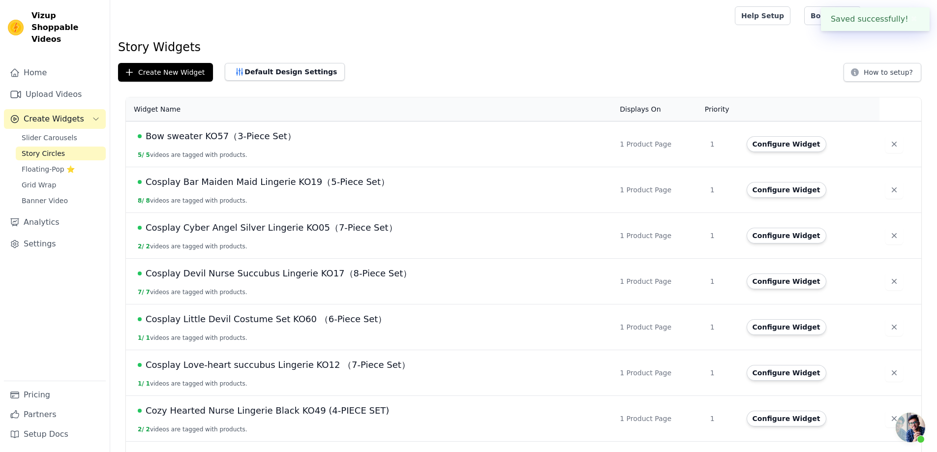
click at [317, 180] on span "Cosplay Bar Maiden Maid Lingerie KO19（5-Piece Set）" at bounding box center [268, 182] width 244 height 14
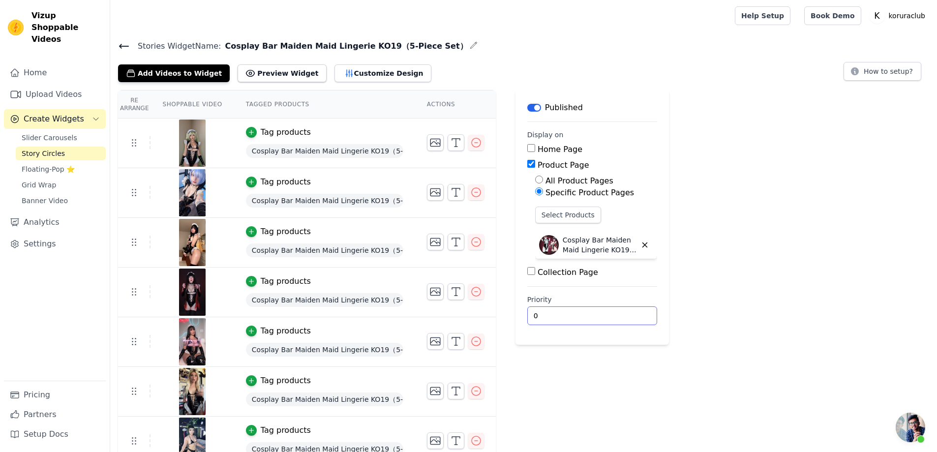
drag, startPoint x: 537, startPoint y: 315, endPoint x: 531, endPoint y: 314, distance: 6.4
click at [531, 314] on input "0" at bounding box center [592, 315] width 130 height 19
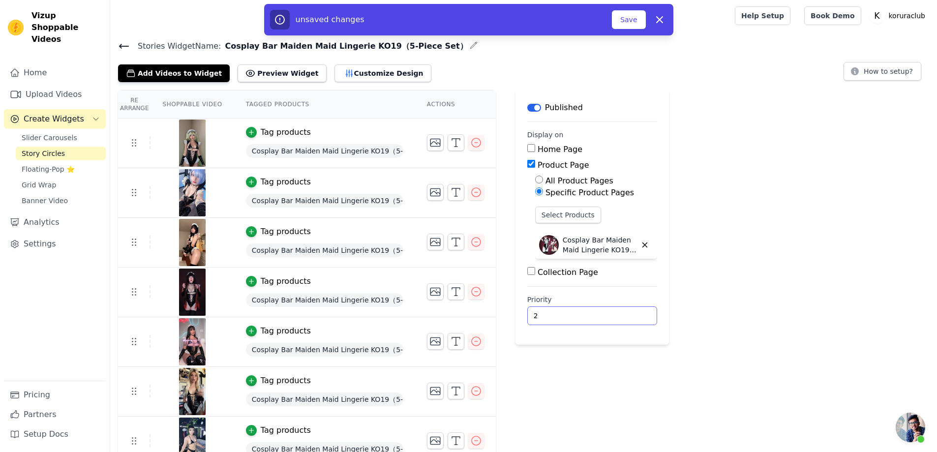
type input "2"
click at [617, 23] on button "Save" at bounding box center [628, 19] width 33 height 19
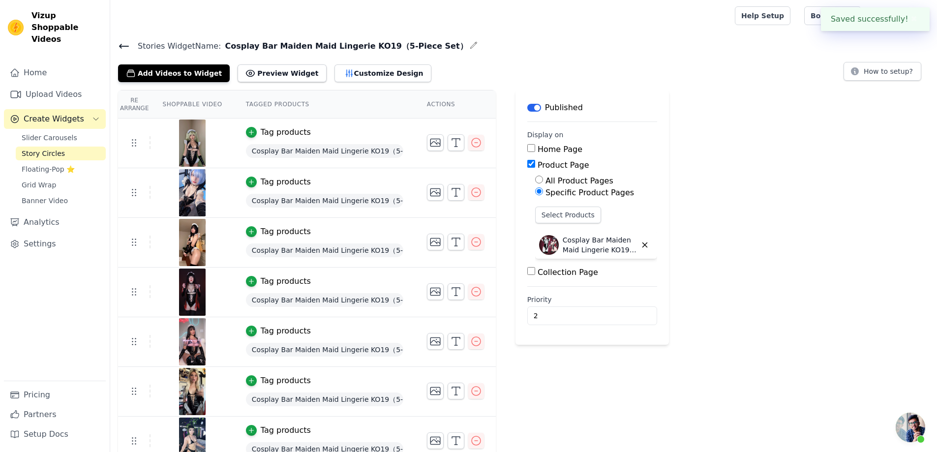
click at [119, 43] on icon at bounding box center [124, 46] width 12 height 12
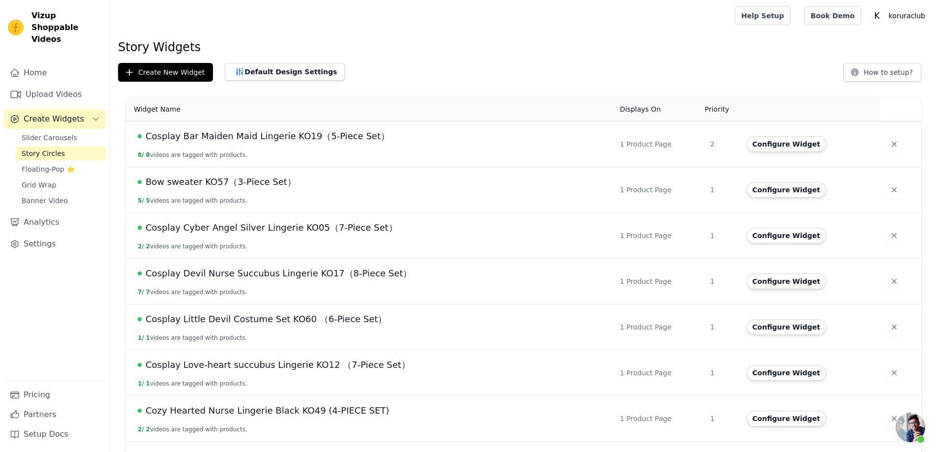
click at [267, 182] on span "Bow sweater KO57（3-Piece Set）" at bounding box center [221, 182] width 150 height 14
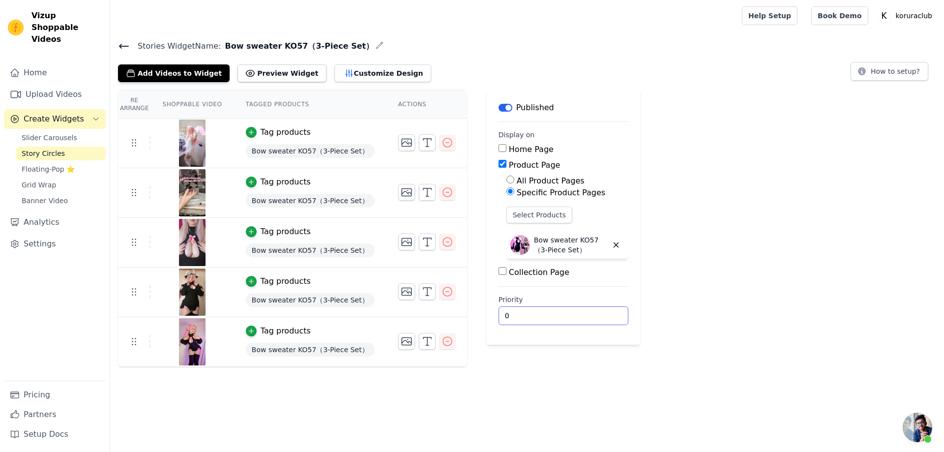
drag, startPoint x: 506, startPoint y: 317, endPoint x: 496, endPoint y: 314, distance: 10.6
click at [499, 314] on input "0" at bounding box center [564, 315] width 130 height 19
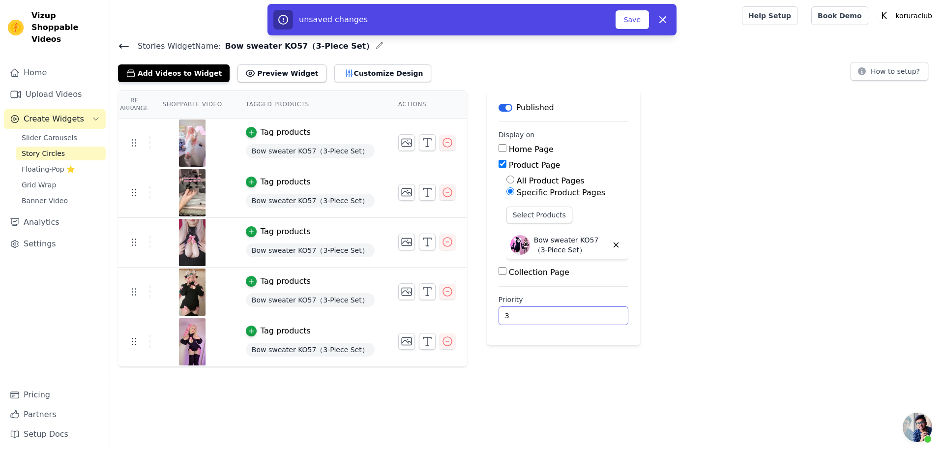
type input "3"
click at [634, 20] on button "Save" at bounding box center [632, 19] width 33 height 19
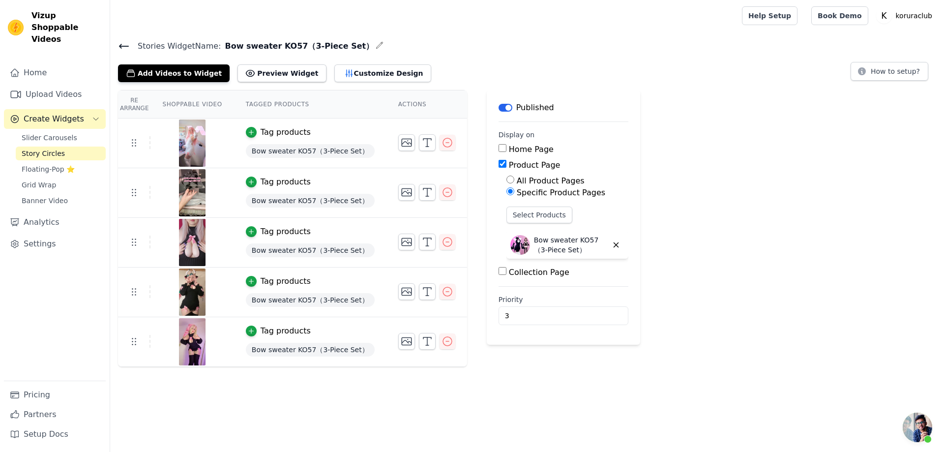
click at [48, 149] on span "Story Circles" at bounding box center [43, 154] width 43 height 10
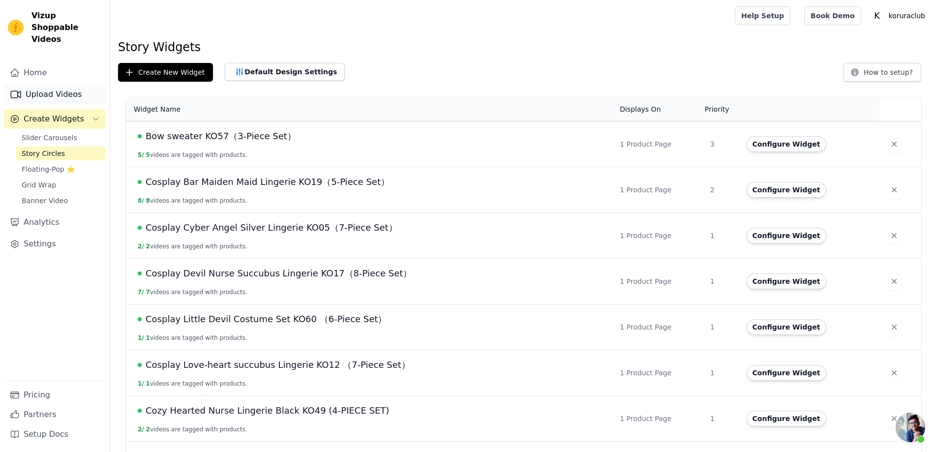
click at [53, 85] on link "Upload Videos" at bounding box center [55, 95] width 102 height 20
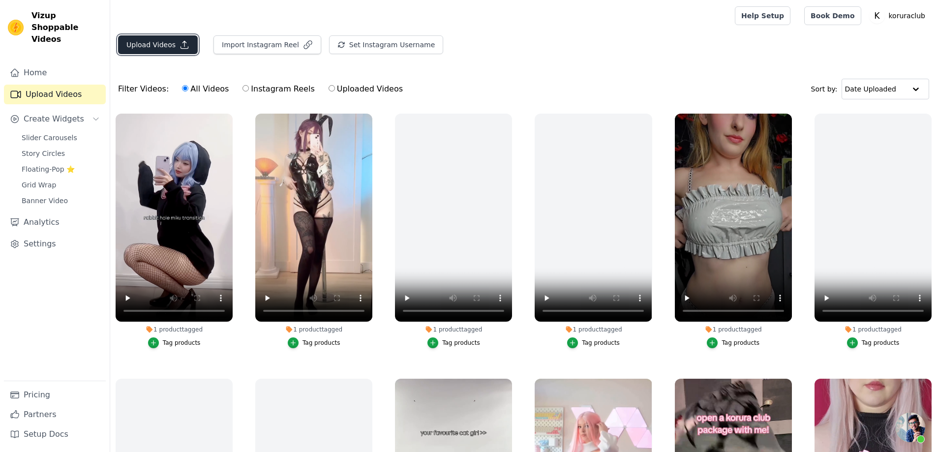
click at [164, 41] on button "Upload Videos" at bounding box center [158, 44] width 80 height 19
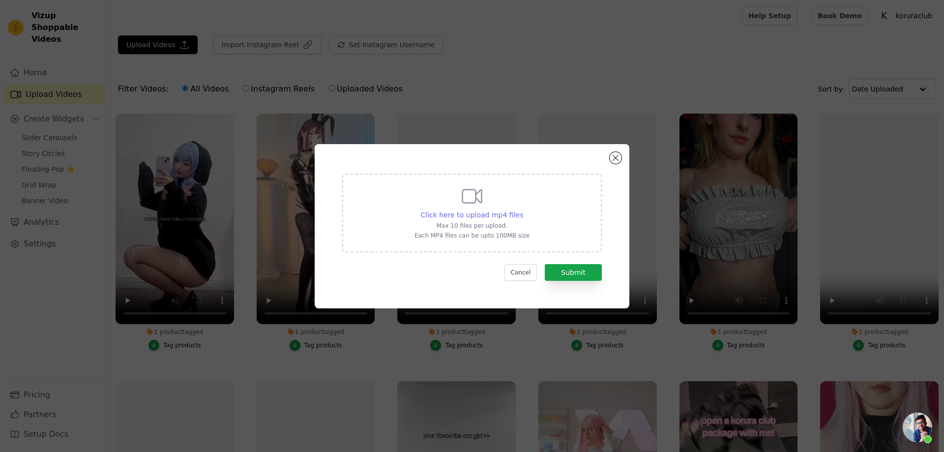
click at [484, 213] on span "Click here to upload mp4 files" at bounding box center [472, 215] width 103 height 8
click at [523, 210] on input "Click here to upload mp4 files Max 10 files per upload. Each MP4 files can be u…" at bounding box center [523, 209] width 0 height 0
type input "C:\fakepath\murrningglow.mp4"
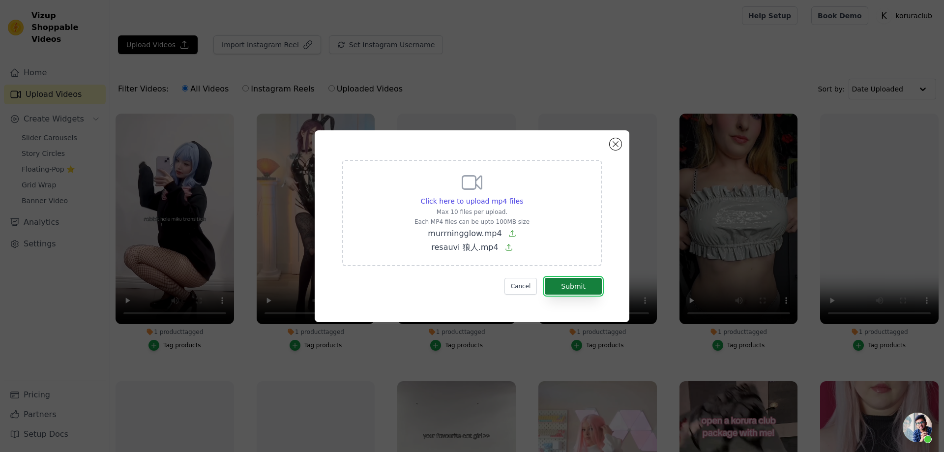
click at [577, 286] on button "Submit" at bounding box center [573, 286] width 57 height 17
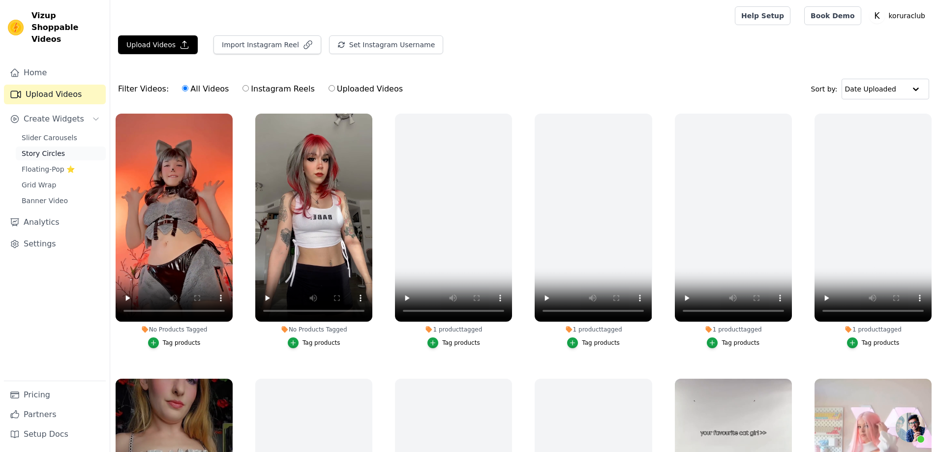
click at [41, 149] on span "Story Circles" at bounding box center [43, 154] width 43 height 10
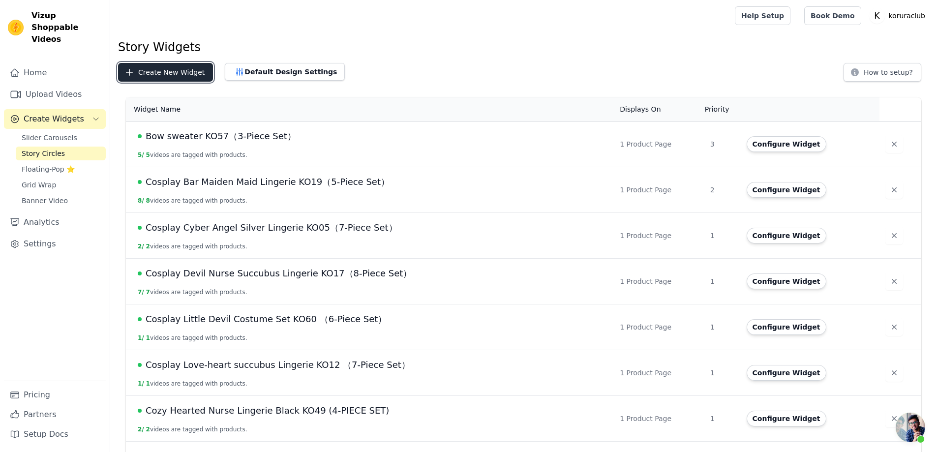
click at [173, 73] on button "Create New Widget" at bounding box center [165, 72] width 95 height 19
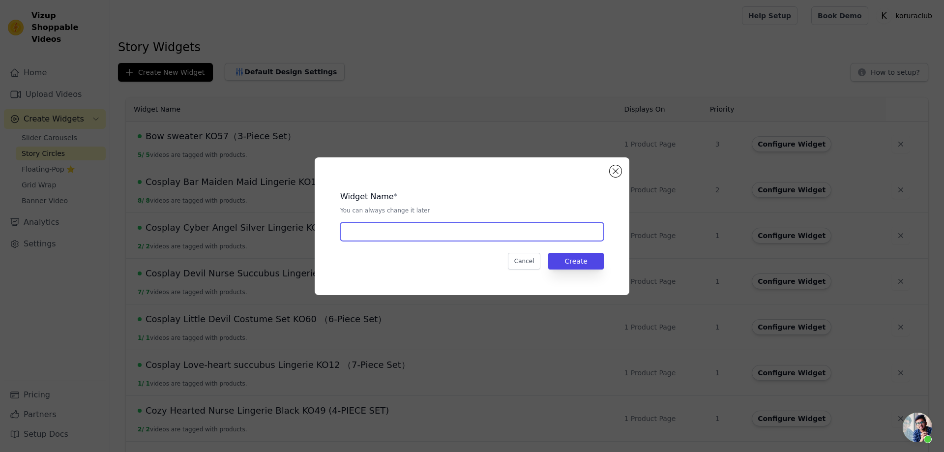
click at [413, 232] on input "text" at bounding box center [472, 231] width 264 height 19
paste input "Cosplay Wolf Beauty Lingerie KO39（6-Piece Set）"
type input "Cosplay Wolf Beauty Lingerie KO39（6-Piece Set）"
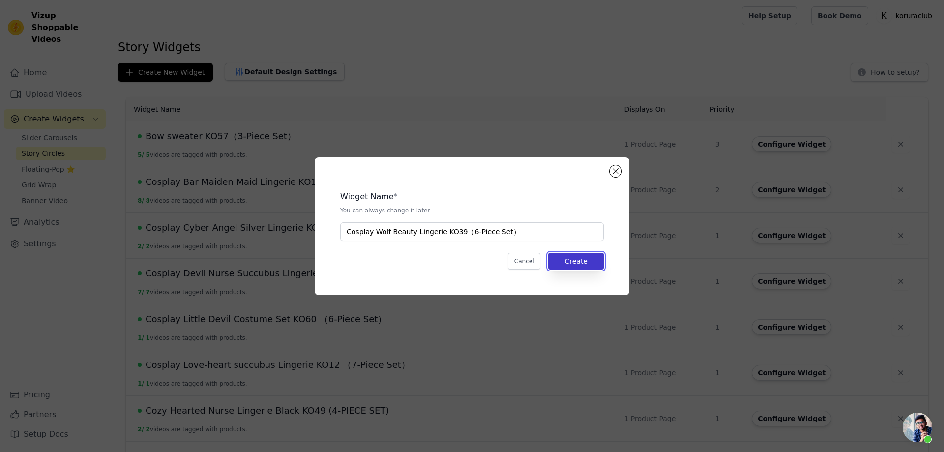
click at [570, 262] on button "Create" at bounding box center [576, 261] width 56 height 17
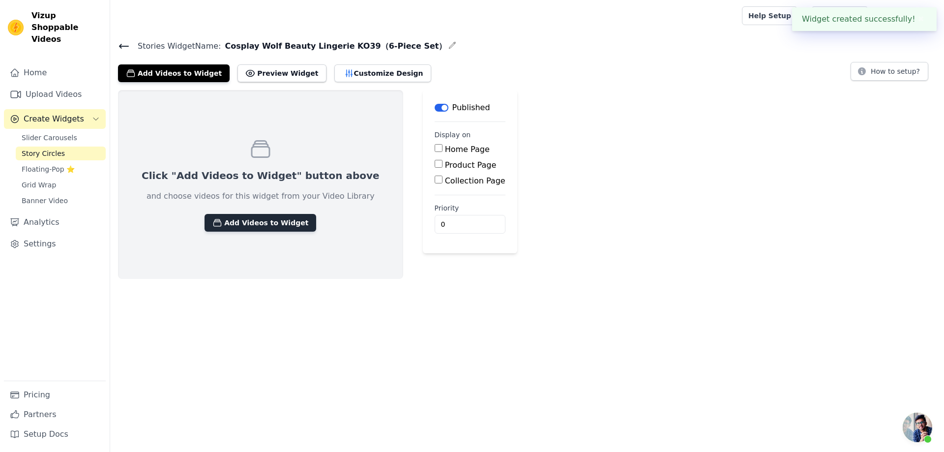
click at [268, 225] on button "Add Videos to Widget" at bounding box center [261, 223] width 112 height 18
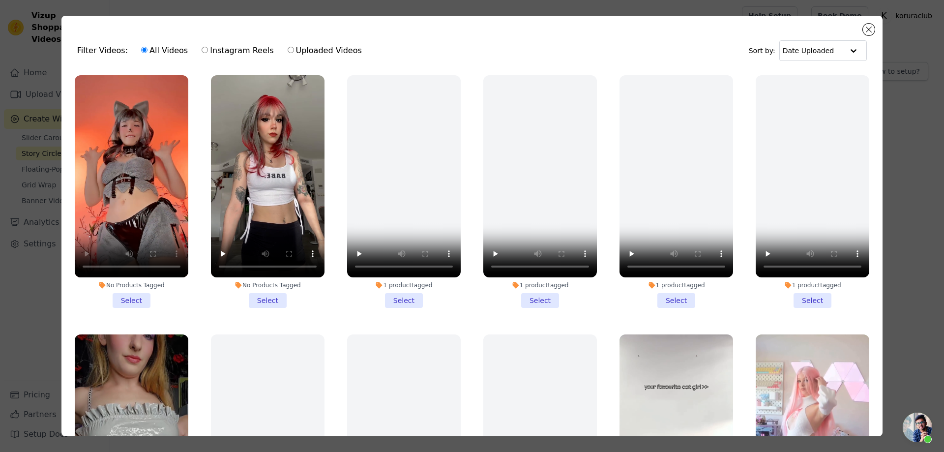
click at [275, 296] on li "No Products Tagged Select" at bounding box center [268, 191] width 114 height 233
click at [0, 0] on input "No Products Tagged Select" at bounding box center [0, 0] width 0 height 0
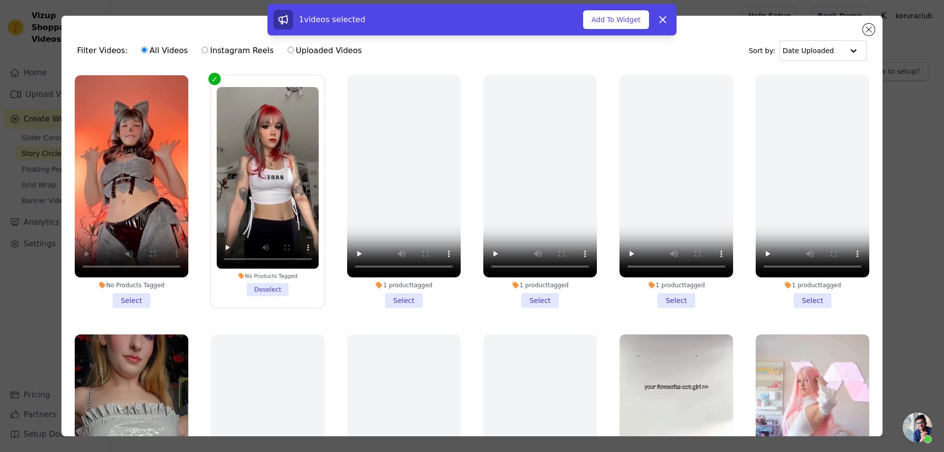
click at [139, 293] on li "No Products Tagged Select" at bounding box center [132, 191] width 114 height 233
click at [0, 0] on input "No Products Tagged Select" at bounding box center [0, 0] width 0 height 0
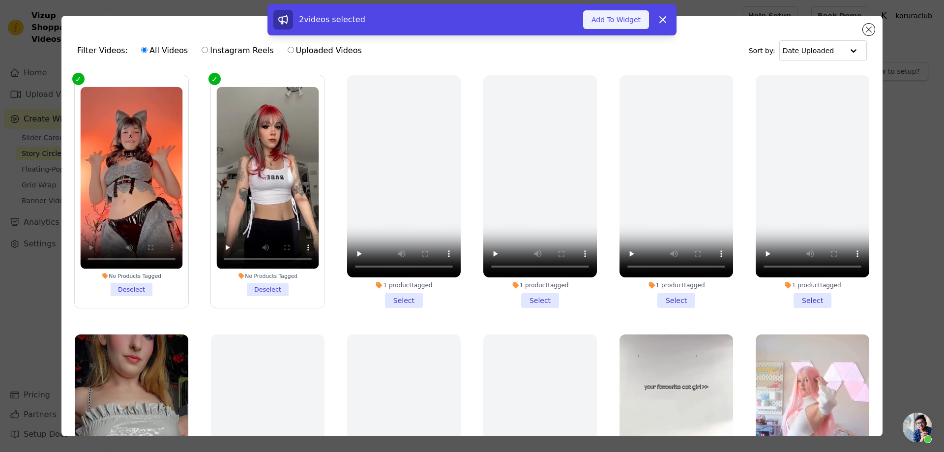
click at [608, 21] on button "Add To Widget" at bounding box center [616, 19] width 66 height 19
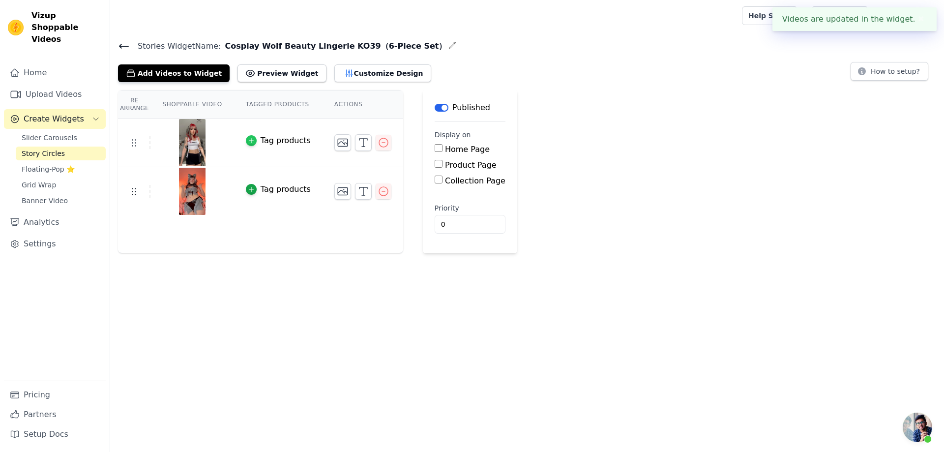
click at [249, 138] on icon "button" at bounding box center [251, 140] width 7 height 7
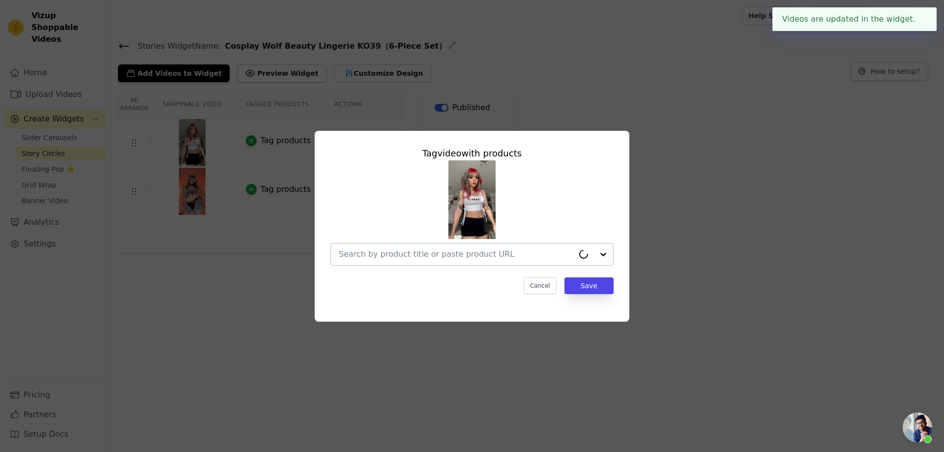
click at [484, 252] on input "text" at bounding box center [456, 254] width 235 height 12
paste input "Cosplay Wolf Beauty Lingerie KO39（6-Piece Set）"
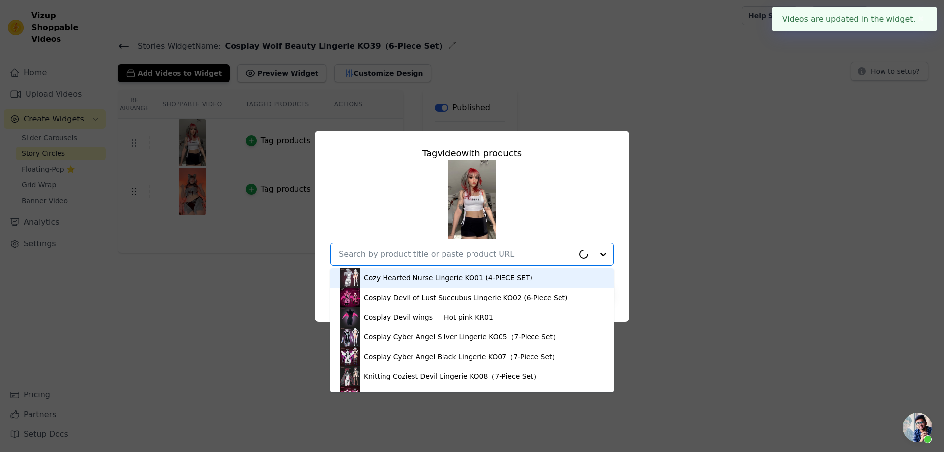
type input "Cosplay Wolf Beauty Lingerie KO39（6-Piece Set）"
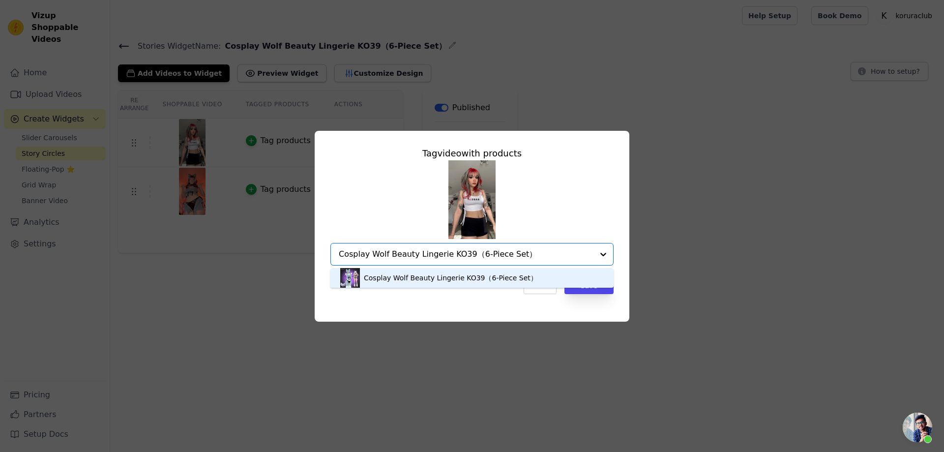
click at [479, 281] on div "Cosplay Wolf Beauty Lingerie KO39（6-Piece Set）" at bounding box center [451, 278] width 174 height 10
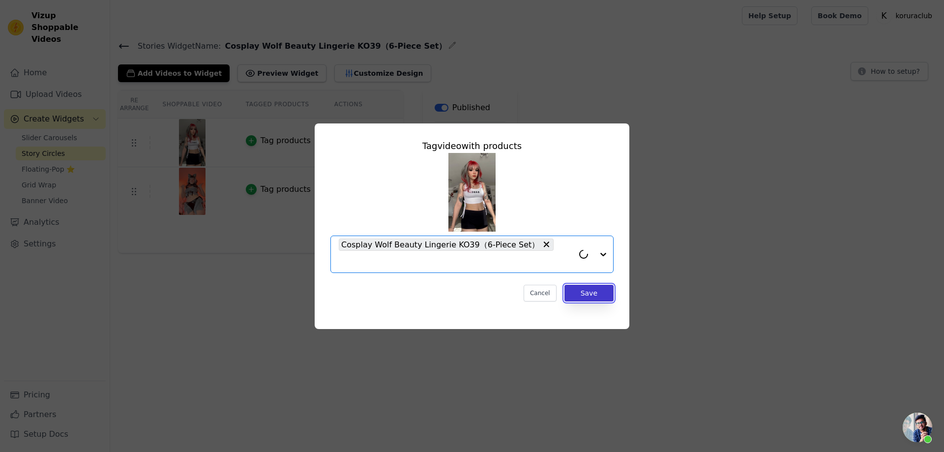
click at [592, 285] on button "Save" at bounding box center [589, 293] width 49 height 17
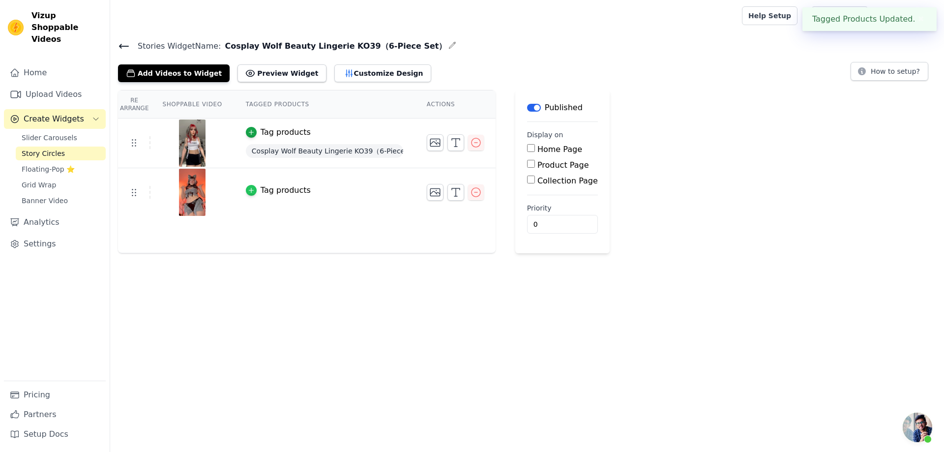
click at [250, 187] on icon "button" at bounding box center [251, 190] width 7 height 7
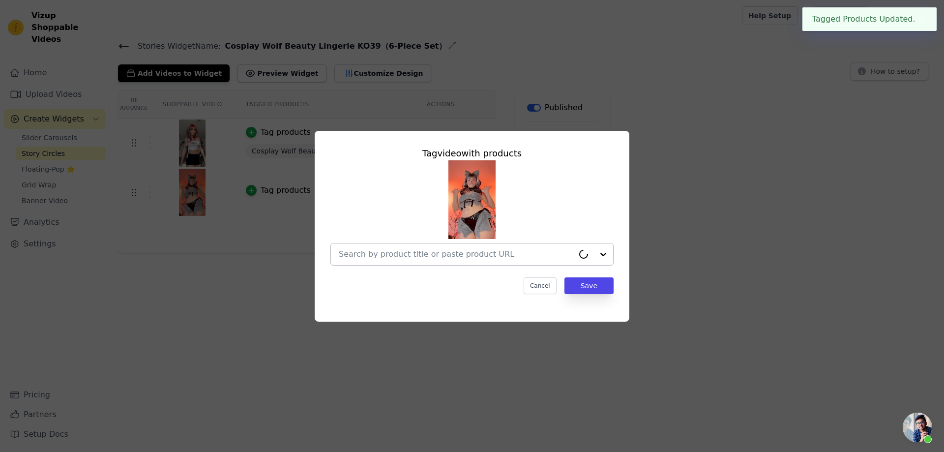
click at [446, 251] on input "text" at bounding box center [456, 254] width 235 height 12
paste input "Cosplay Wolf Beauty Lingerie KO39（6-Piece Set）"
type input "Cosplay Wolf Beauty Lingerie KO39（6-Piece Set）"
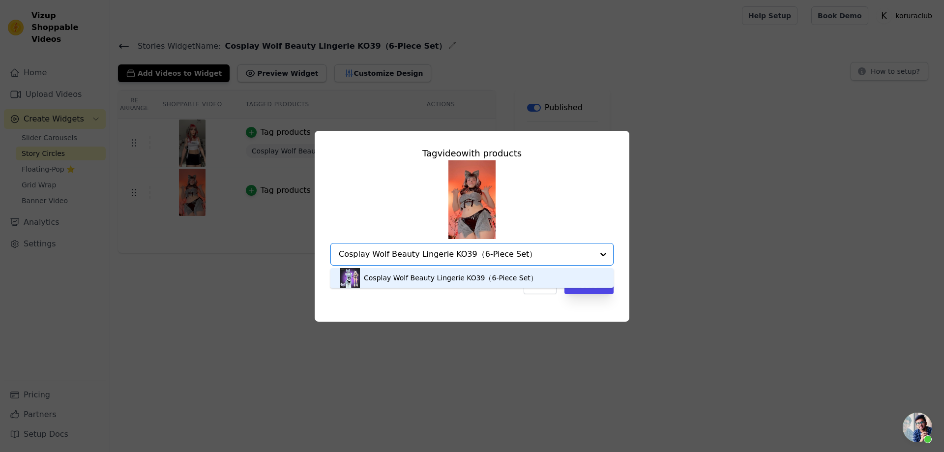
click at [444, 276] on div "Cosplay Wolf Beauty Lingerie KO39（6-Piece Set）" at bounding box center [451, 278] width 174 height 10
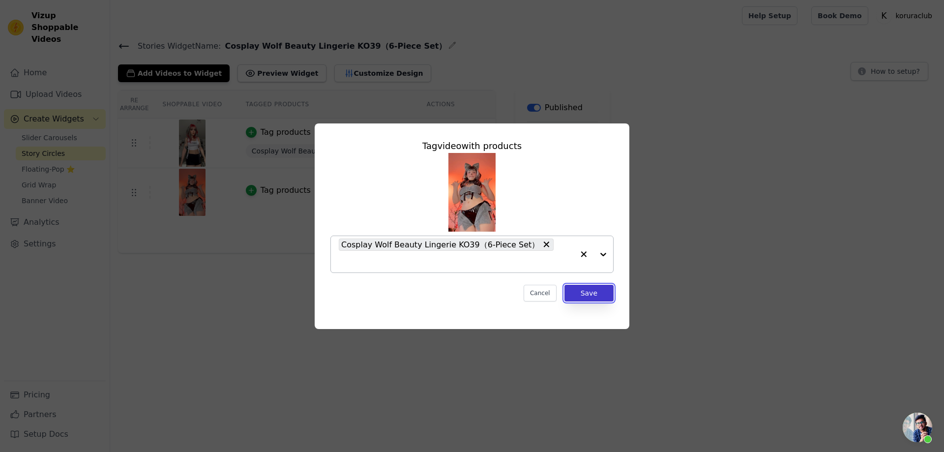
click at [583, 285] on button "Save" at bounding box center [589, 293] width 49 height 17
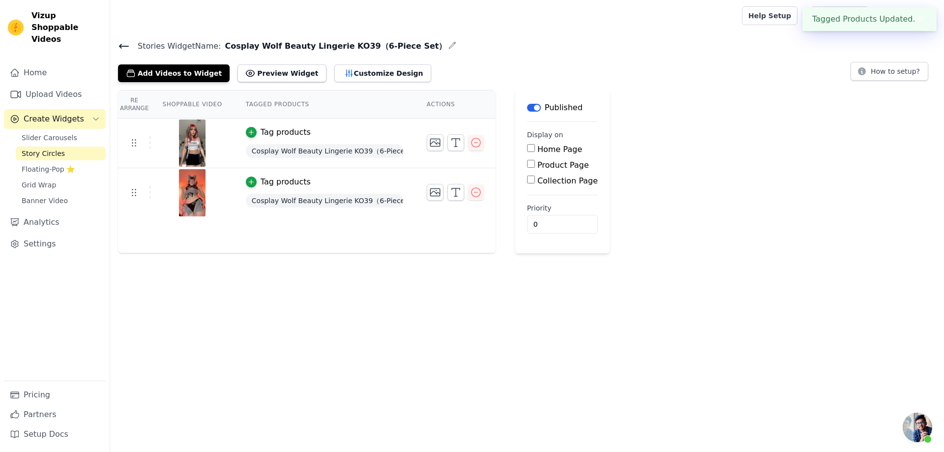
click at [529, 161] on input "Product Page" at bounding box center [531, 164] width 8 height 8
checkbox input "true"
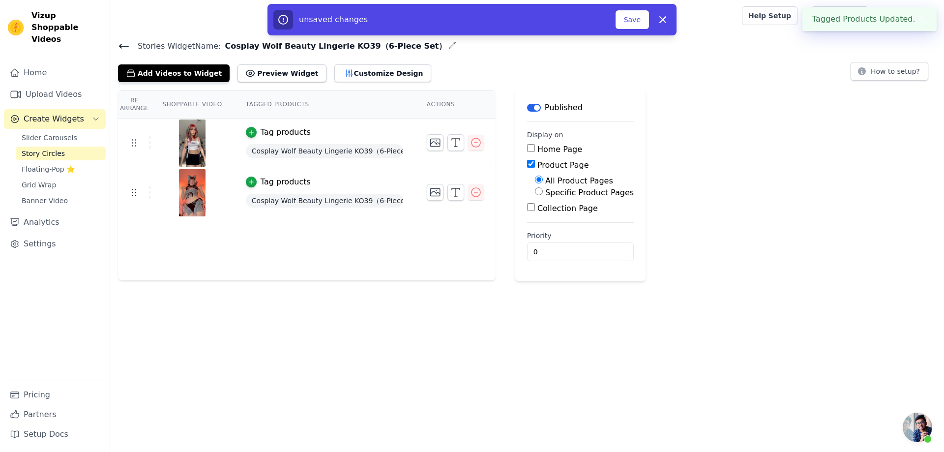
click at [558, 190] on label "Specific Product Pages" at bounding box center [589, 192] width 89 height 9
click at [543, 190] on input "Specific Product Pages" at bounding box center [539, 191] width 8 height 8
radio input "true"
click at [564, 218] on button "Select Products" at bounding box center [568, 215] width 66 height 17
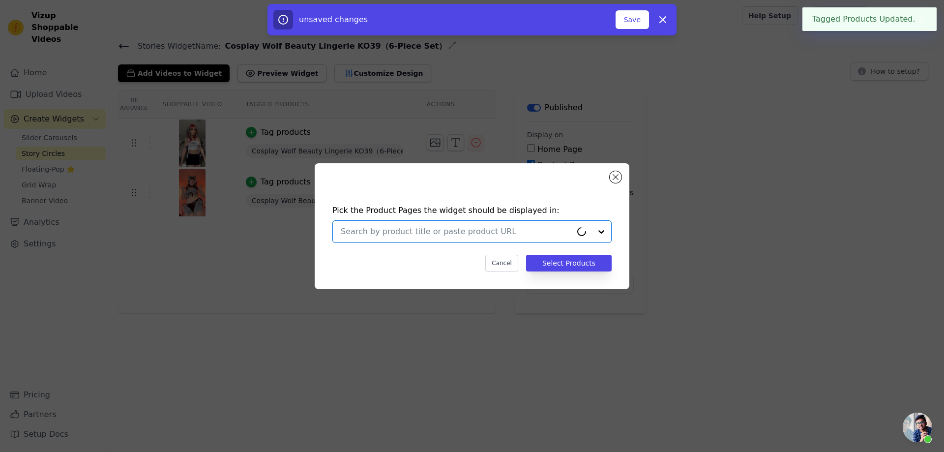
click at [512, 229] on input "text" at bounding box center [456, 232] width 231 height 12
paste input "Cosplay Wolf Beauty Lingerie KO39（6-Piece Set）"
type input "Cosplay Wolf Beauty Lingerie KO39（6-Piece Set）"
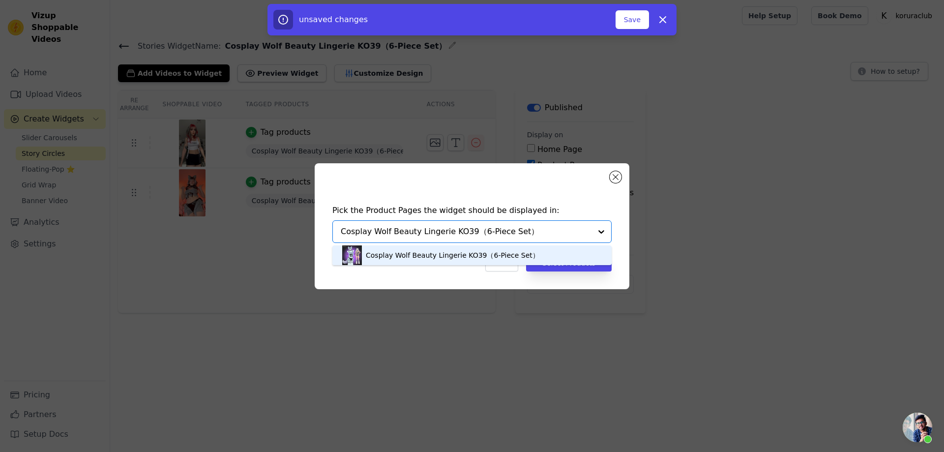
click at [428, 255] on div "Cosplay Wolf Beauty Lingerie KO39（6-Piece Set）" at bounding box center [453, 255] width 174 height 10
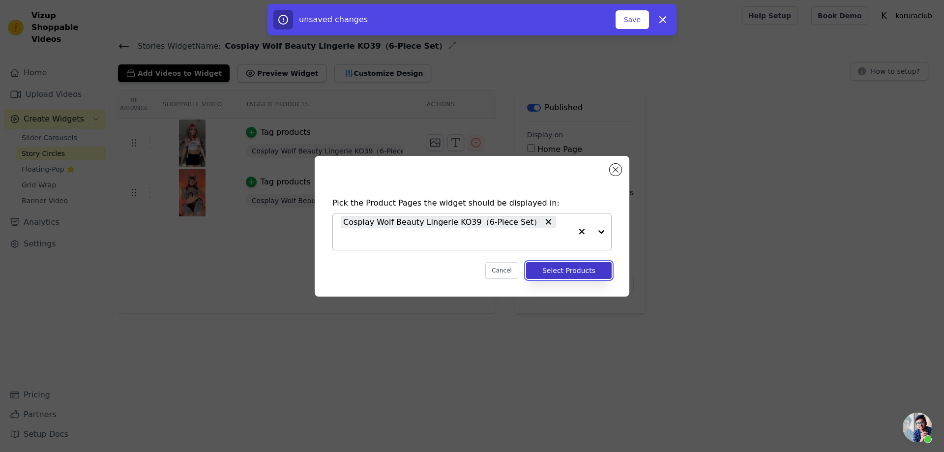
click at [569, 265] on button "Select Products" at bounding box center [569, 270] width 86 height 17
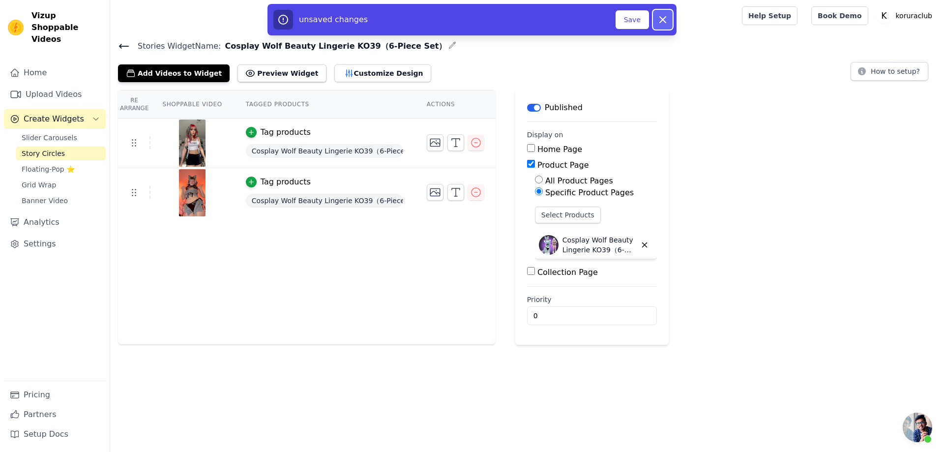
click at [664, 23] on icon "button" at bounding box center [663, 20] width 12 height 12
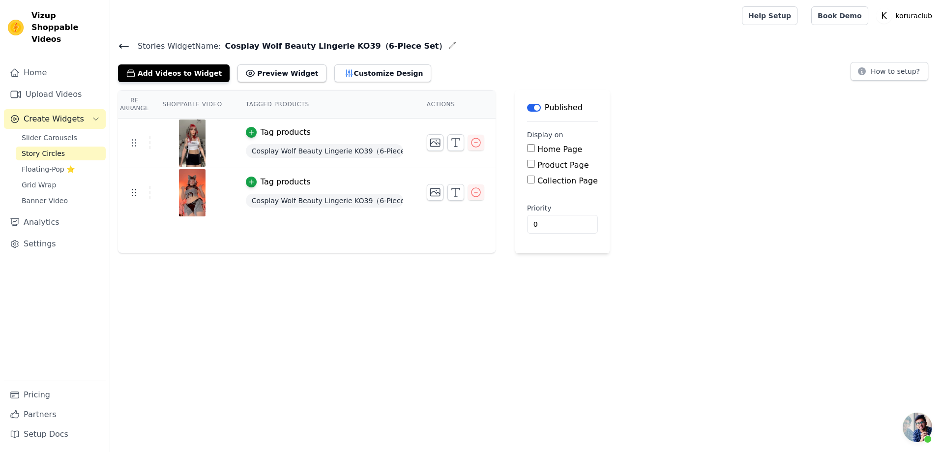
click at [529, 161] on input "Product Page" at bounding box center [531, 164] width 8 height 8
checkbox input "true"
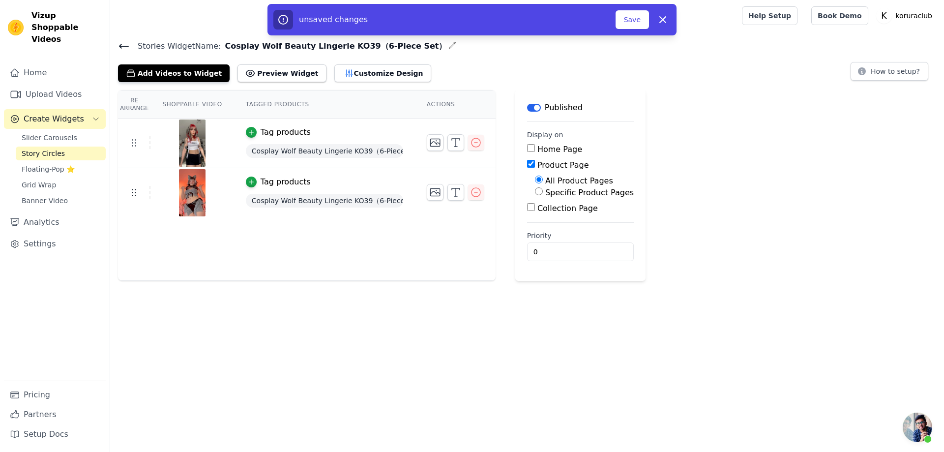
click at [546, 188] on label "Specific Product Pages" at bounding box center [589, 192] width 89 height 9
click at [543, 188] on input "Specific Product Pages" at bounding box center [539, 191] width 8 height 8
radio input "true"
click at [552, 218] on button "Select Products" at bounding box center [568, 215] width 66 height 17
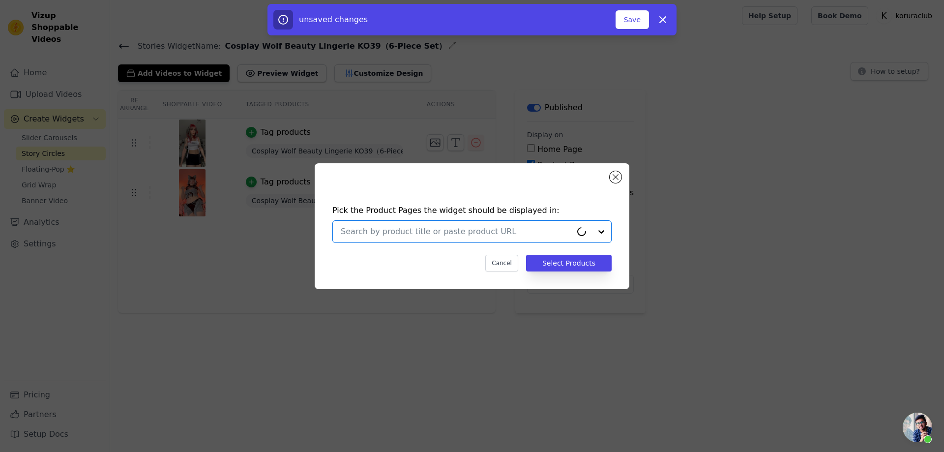
click at [523, 232] on input "text" at bounding box center [456, 232] width 231 height 12
paste input "Cosplay Wolf Beauty Lingerie KO39（6-Piece Set）"
type input "Cosplay Wolf Beauty Lingerie KO39（6-Piece Set）"
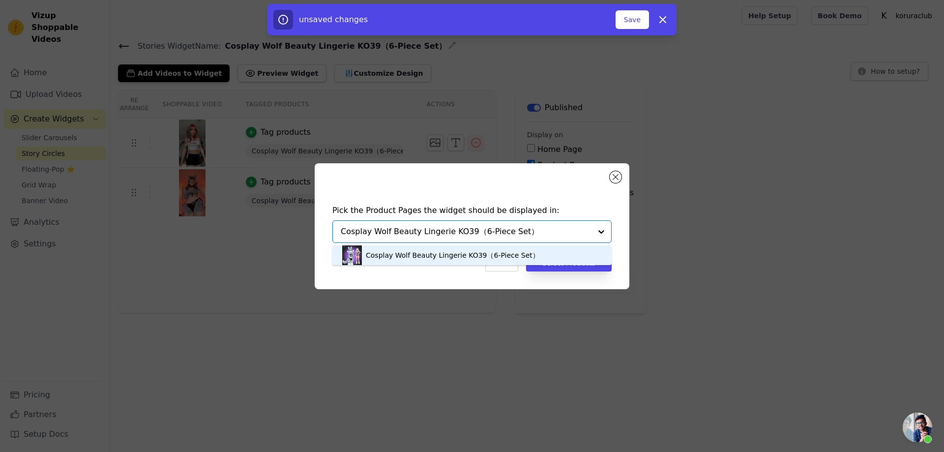
click at [401, 256] on div "Cosplay Wolf Beauty Lingerie KO39（6-Piece Set）" at bounding box center [453, 255] width 174 height 10
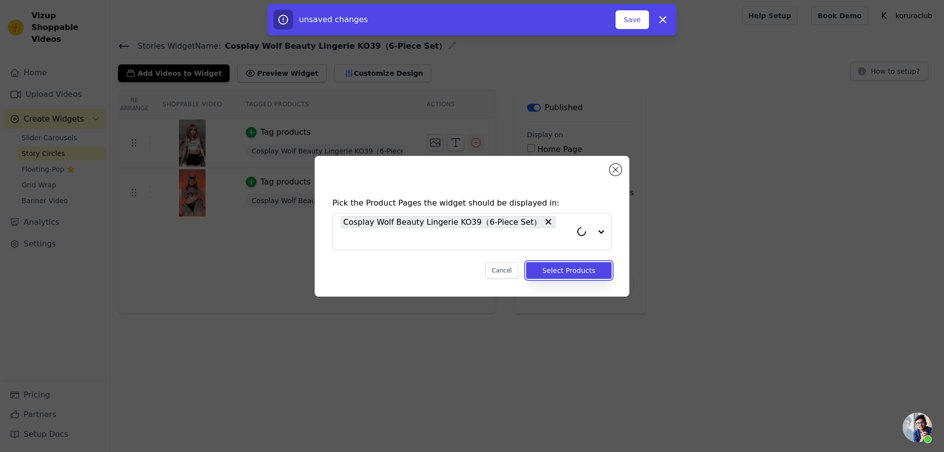
click at [573, 274] on button "Select Products" at bounding box center [569, 270] width 86 height 17
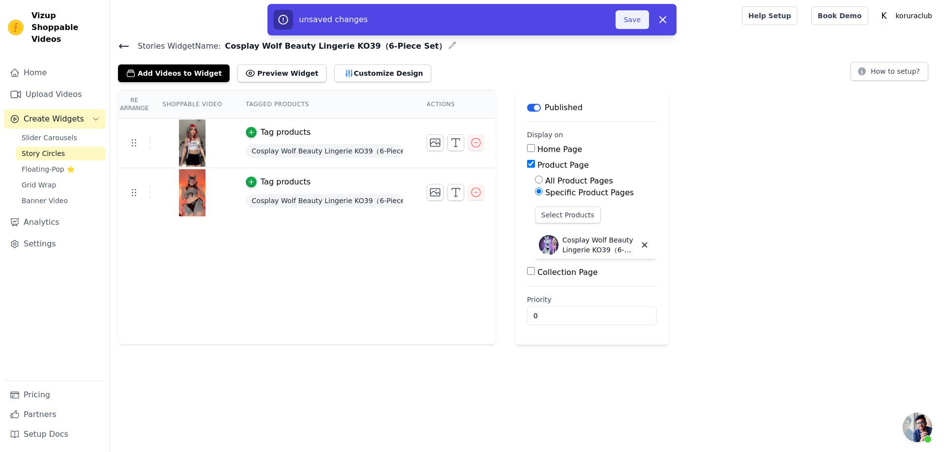
click at [630, 21] on button "Save" at bounding box center [632, 19] width 33 height 19
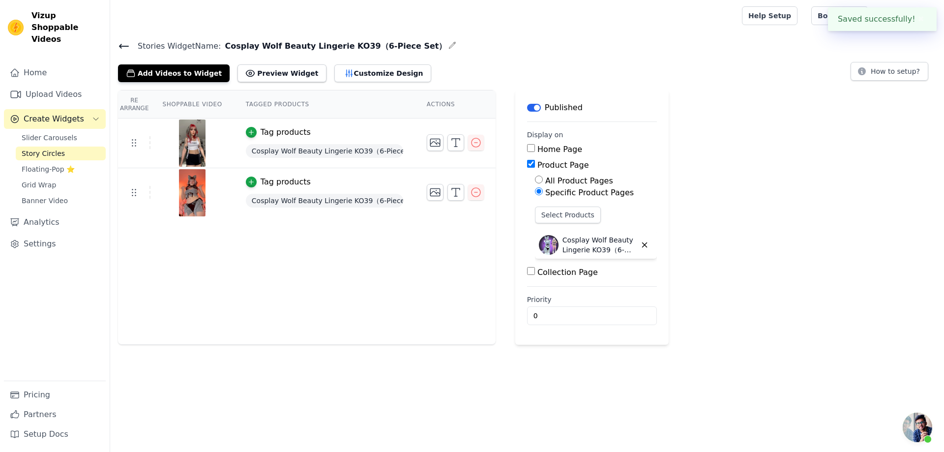
click at [44, 149] on span "Story Circles" at bounding box center [43, 154] width 43 height 10
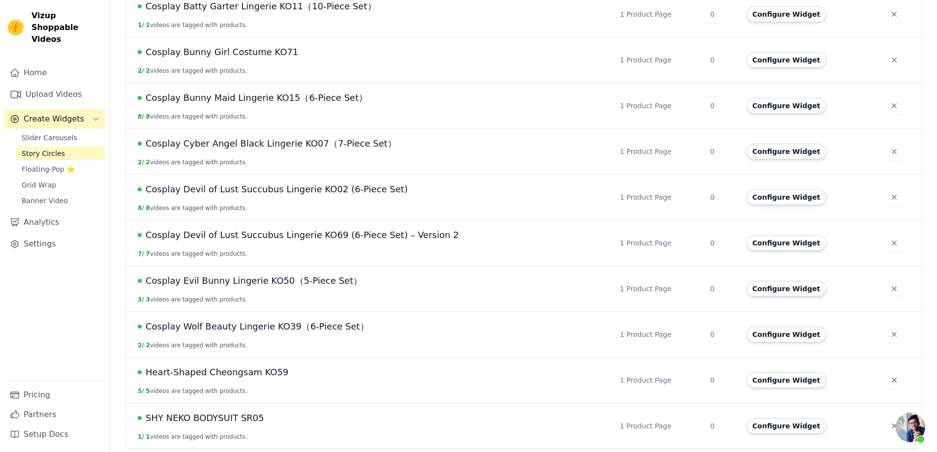
scroll to position [679, 0]
click at [388, 236] on span "Cosplay Devil of Lust Succubus Lingerie KO69 (6-Piece Set) – Version 2" at bounding box center [302, 235] width 313 height 14
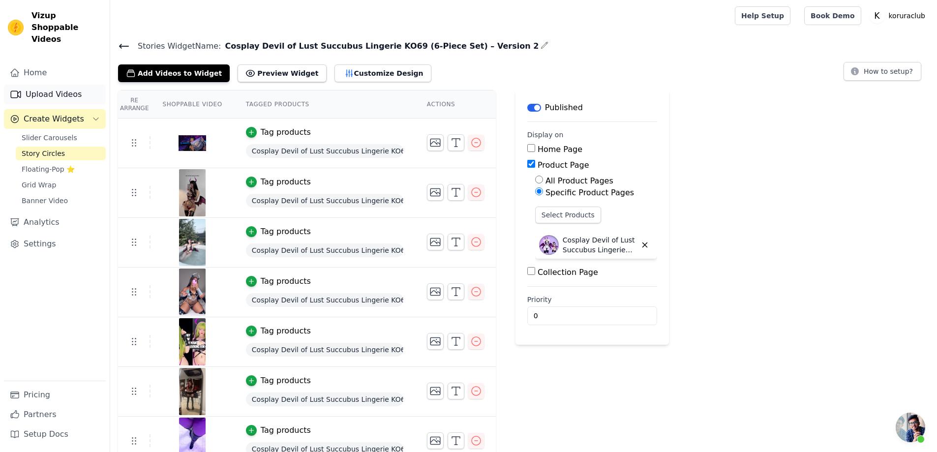
click at [57, 85] on link "Upload Videos" at bounding box center [55, 95] width 102 height 20
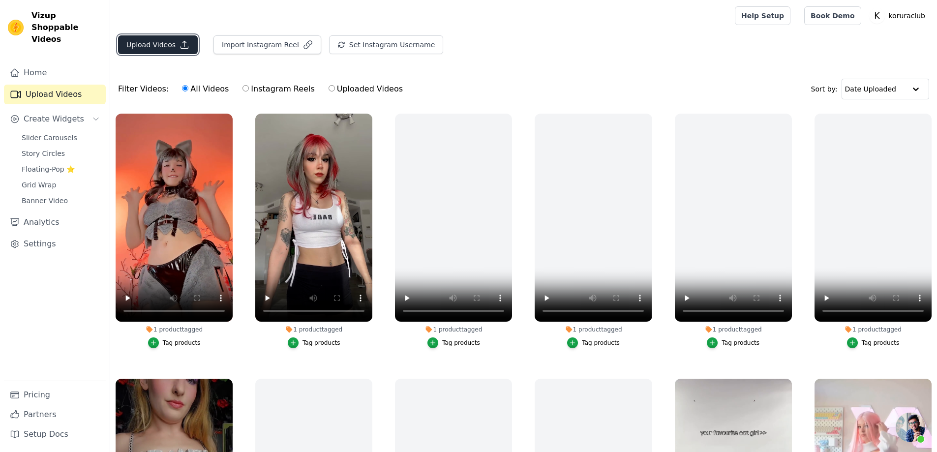
click at [150, 44] on button "Upload Videos" at bounding box center [158, 44] width 80 height 19
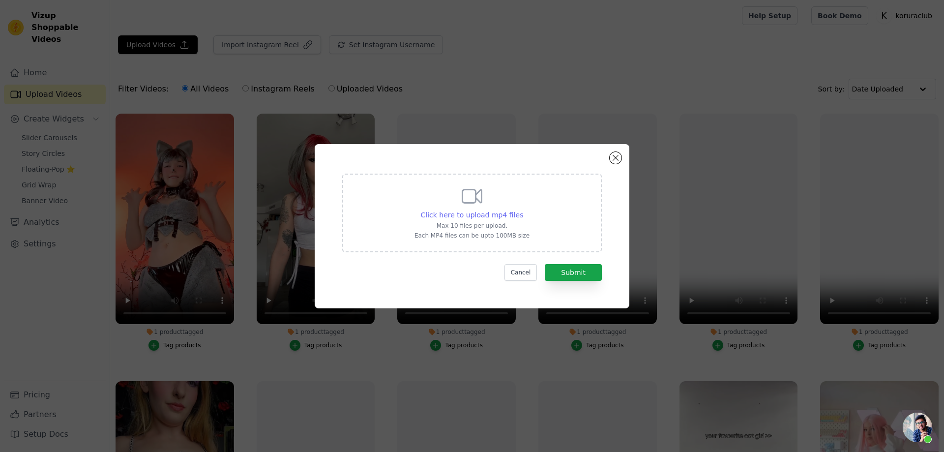
click at [486, 212] on span "Click here to upload mp4 files" at bounding box center [472, 215] width 103 height 8
click at [523, 210] on input "Click here to upload mp4 files Max 10 files per upload. Each MP4 files can be u…" at bounding box center [523, 209] width 0 height 0
type input "C:\fakepath\vampxgore.mp4"
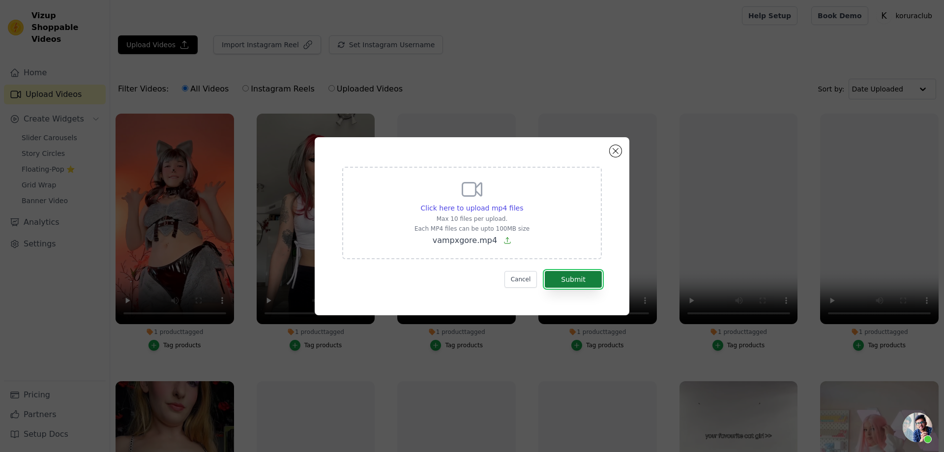
click at [567, 278] on button "Submit" at bounding box center [573, 279] width 57 height 17
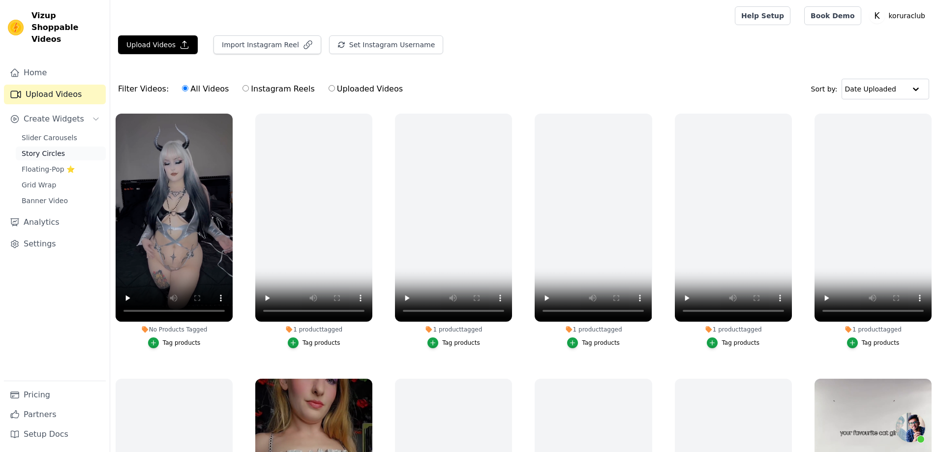
click at [34, 149] on span "Story Circles" at bounding box center [43, 154] width 43 height 10
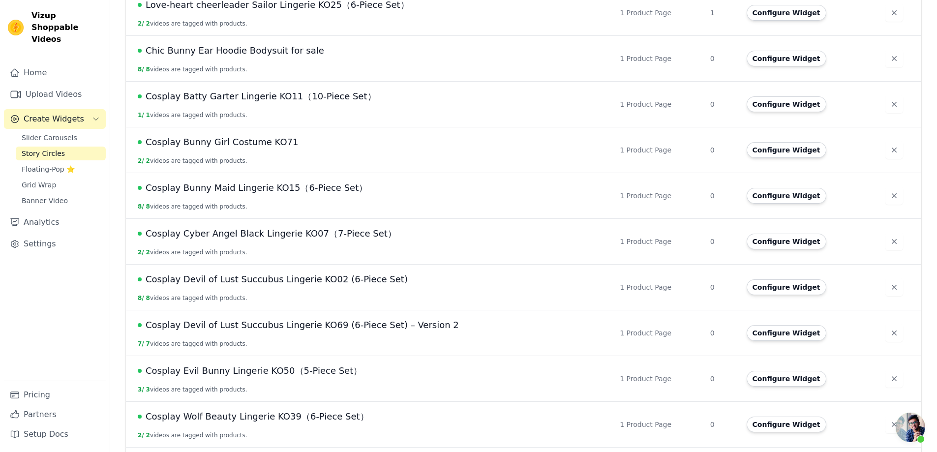
scroll to position [639, 0]
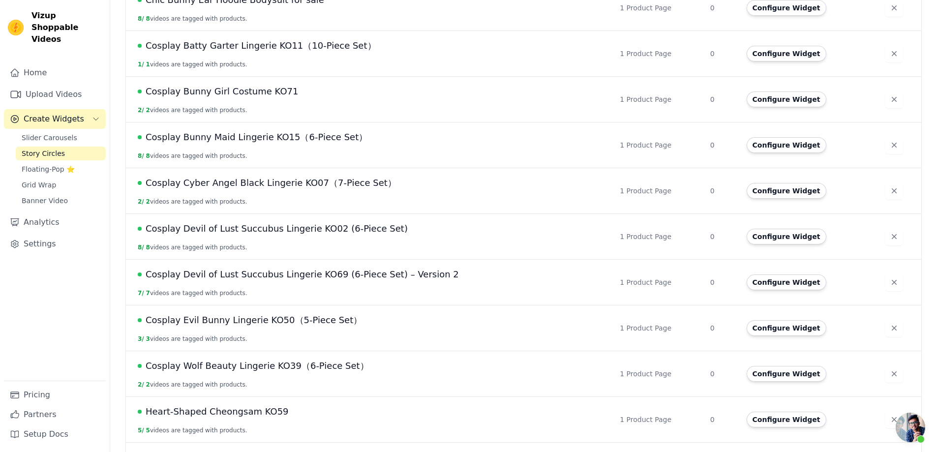
click at [372, 271] on span "Cosplay Devil of Lust Succubus Lingerie KO69 (6-Piece Set) – Version 2" at bounding box center [302, 275] width 313 height 14
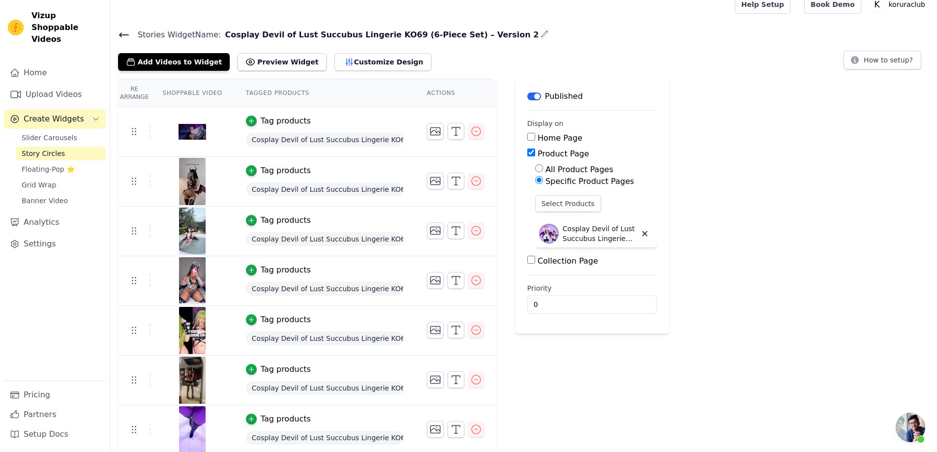
scroll to position [14, 0]
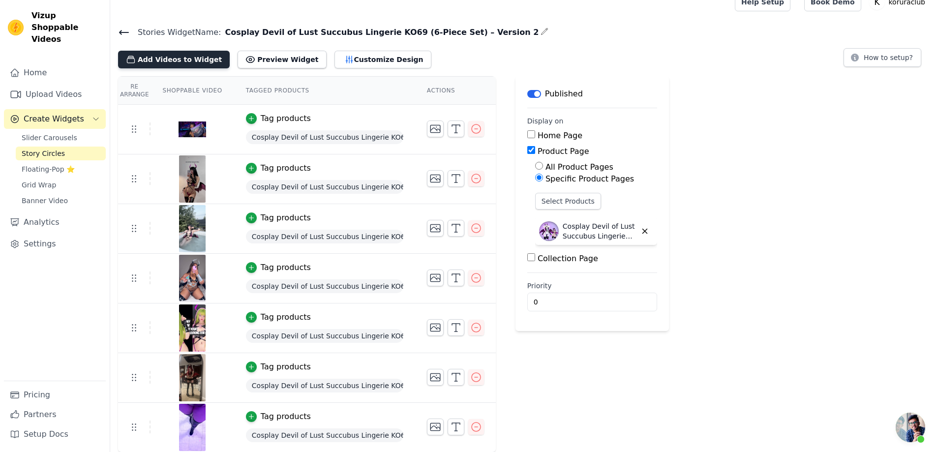
click at [169, 55] on button "Add Videos to Widget" at bounding box center [174, 60] width 112 height 18
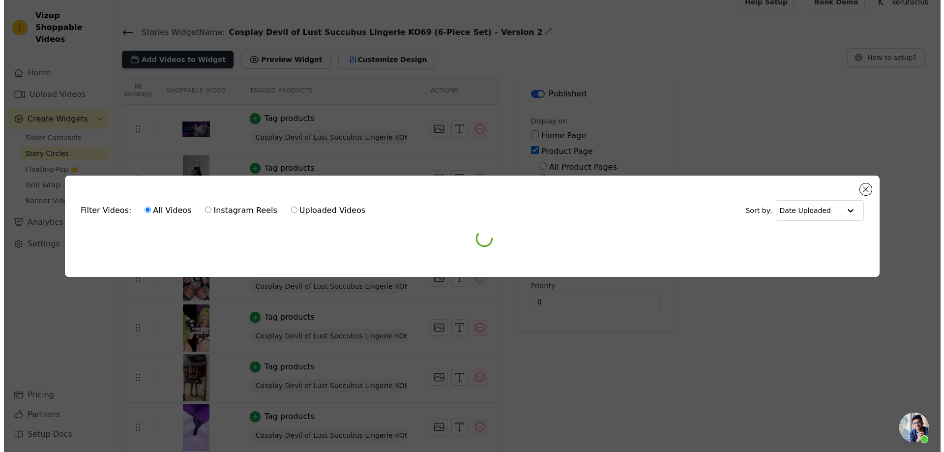
scroll to position [0, 0]
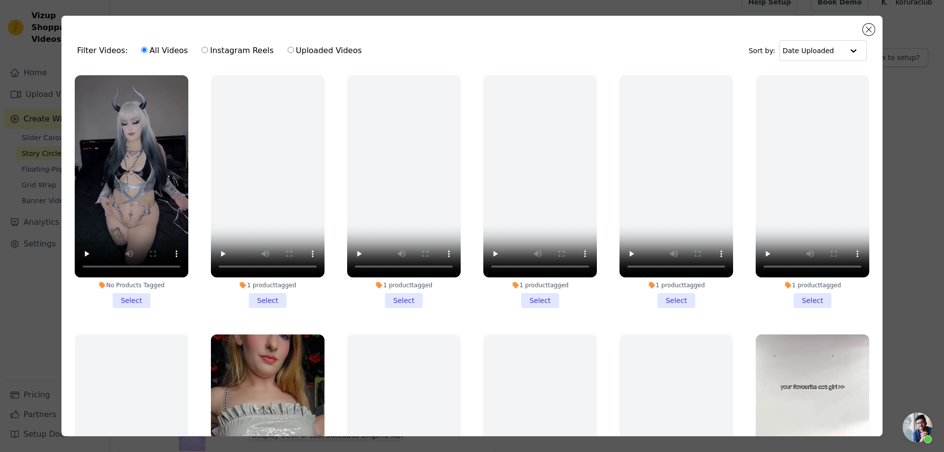
click at [126, 295] on li "No Products Tagged Select" at bounding box center [132, 191] width 114 height 233
click at [0, 0] on input "No Products Tagged Select" at bounding box center [0, 0] width 0 height 0
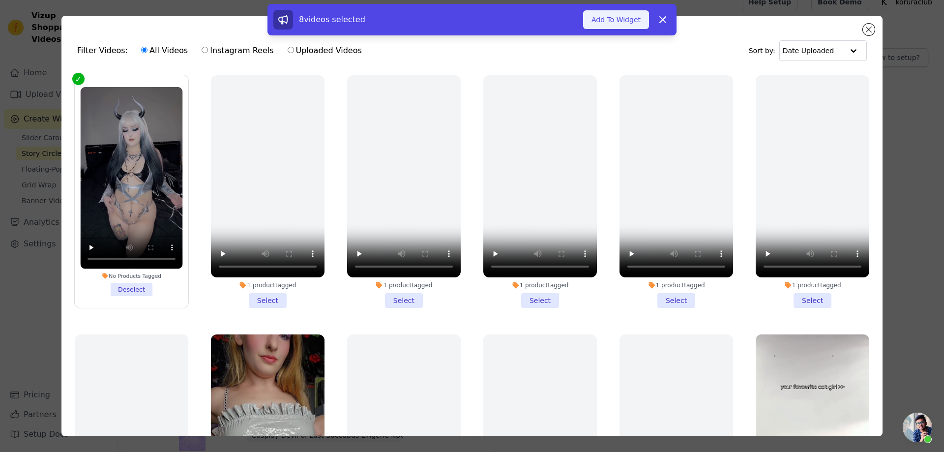
click at [611, 21] on button "Add To Widget" at bounding box center [616, 19] width 66 height 19
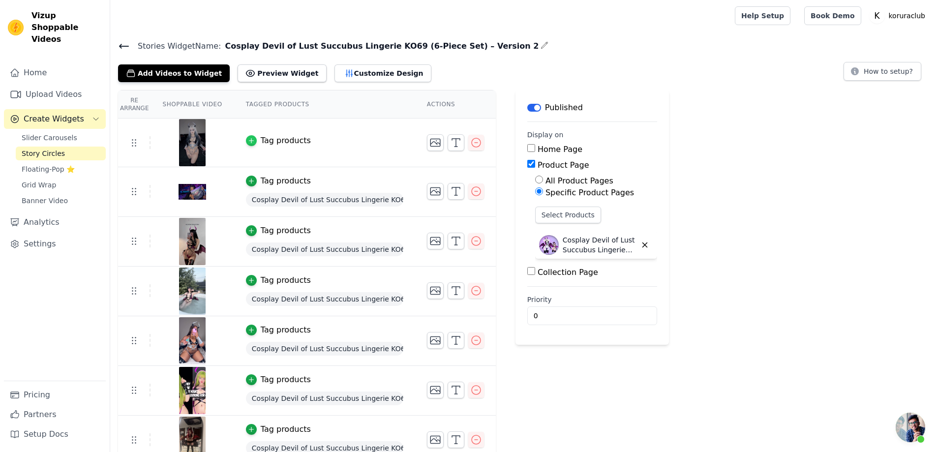
click at [252, 136] on div "button" at bounding box center [251, 140] width 11 height 11
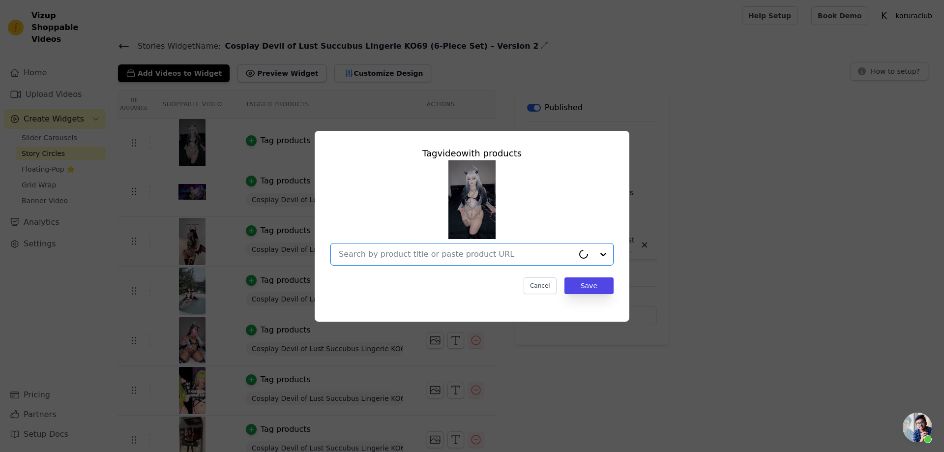
click at [512, 255] on input "text" at bounding box center [456, 254] width 235 height 12
paste input "Cosplay Devil of Lust Succubus Lingerie KO69 (6-Piece Set) – Version 2"
type input "Cosplay Devil of Lust Succubus Lingerie KO69 (6-Piece Set) – Version 2"
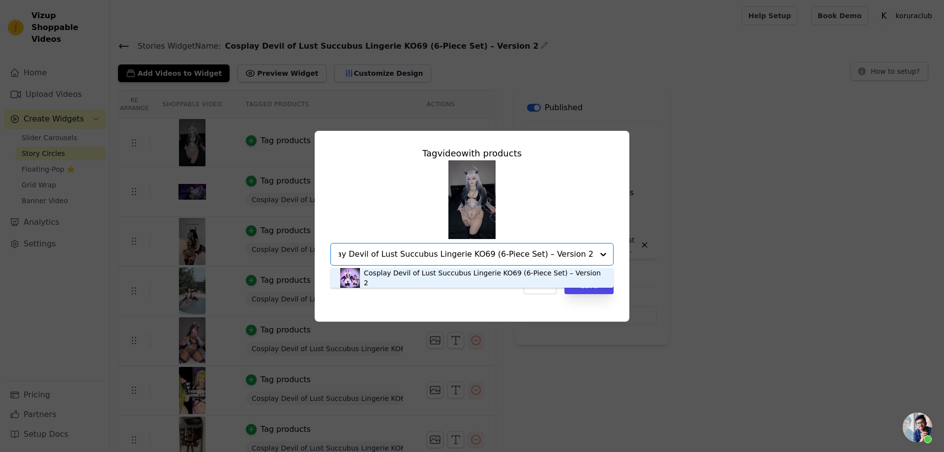
scroll to position [0, 10]
click at [568, 279] on div "Cosplay Devil of Lust Succubus Lingerie KO69 (6-Piece Set) – Version 2" at bounding box center [484, 278] width 240 height 20
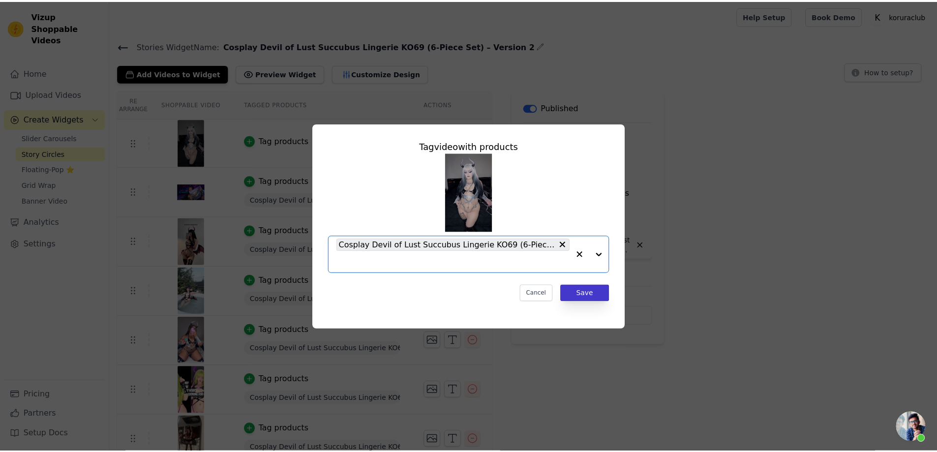
scroll to position [0, 0]
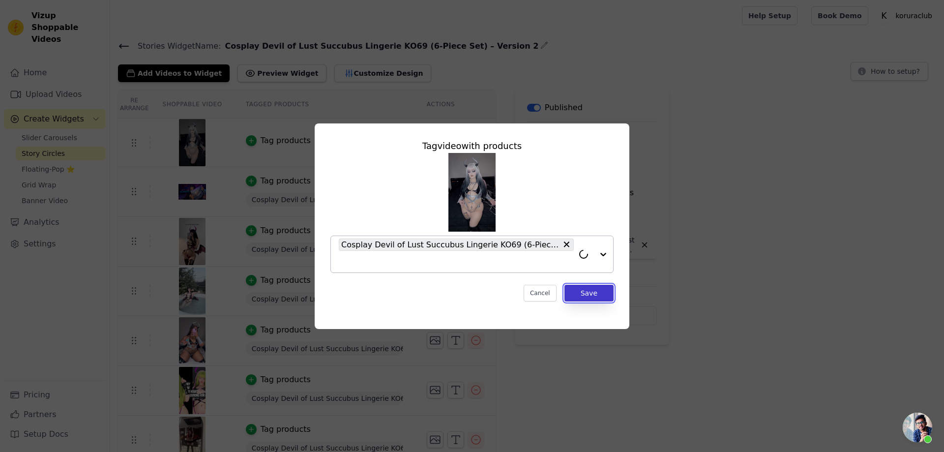
click at [591, 293] on button "Save" at bounding box center [589, 293] width 49 height 17
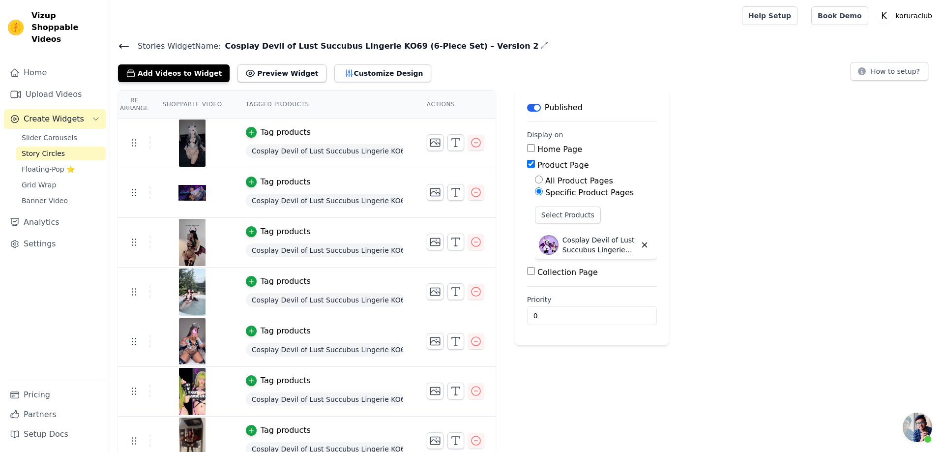
click at [751, 238] on div "Re Arrange Shoppable Video Tagged Products Actions Tag products Cosplay Devil o…" at bounding box center [527, 303] width 834 height 426
click at [46, 149] on span "Story Circles" at bounding box center [43, 154] width 43 height 10
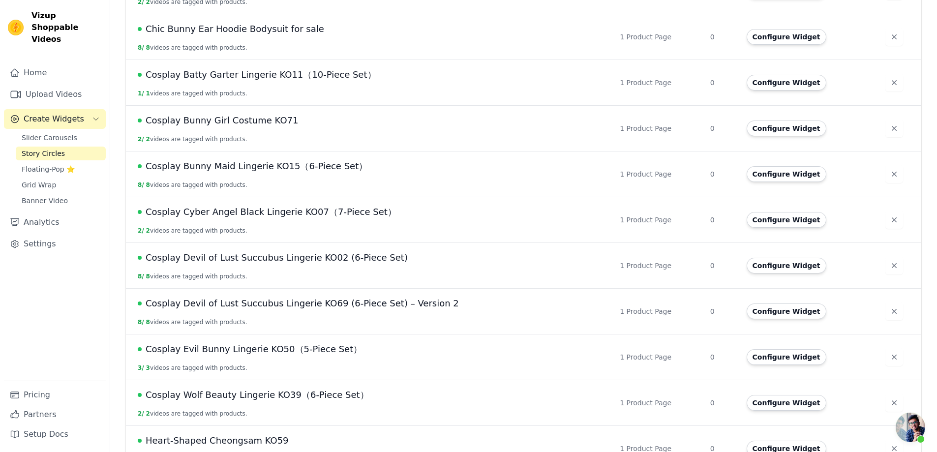
scroll to position [679, 0]
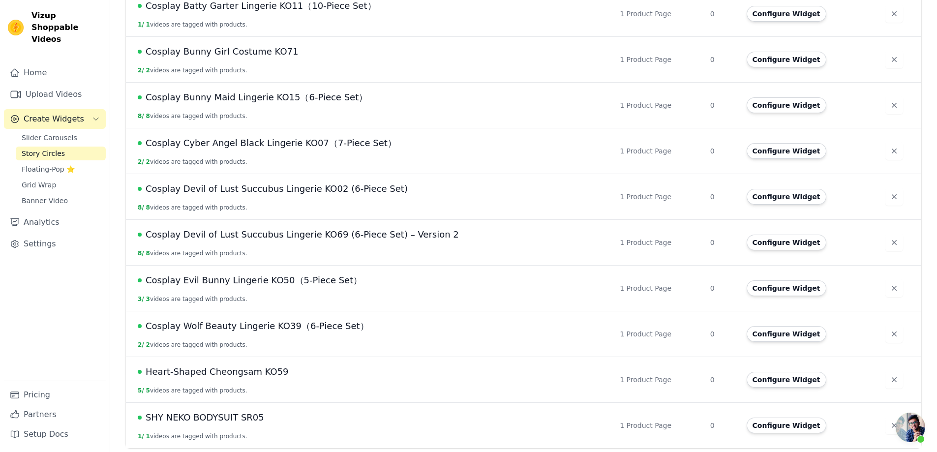
click at [387, 235] on span "Cosplay Devil of Lust Succubus Lingerie KO69 (6-Piece Set) – Version 2" at bounding box center [302, 235] width 313 height 14
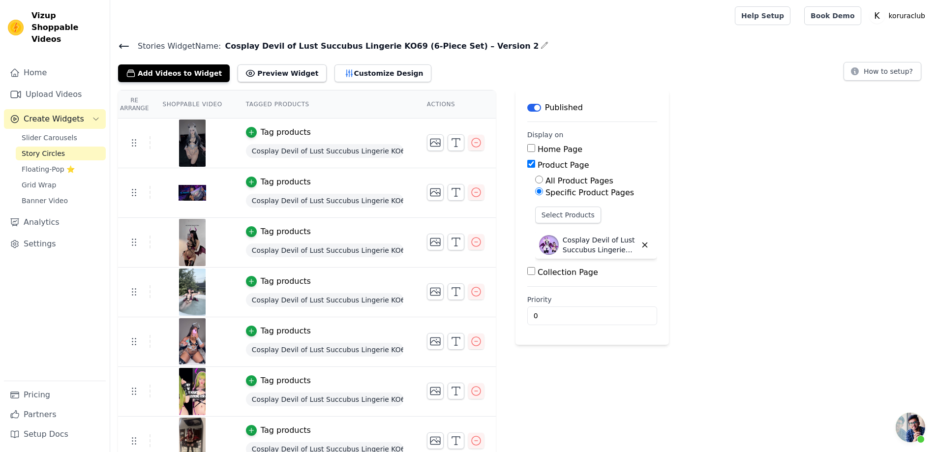
click at [747, 238] on div "Re Arrange Shoppable Video Tagged Products Actions Tag products Cosplay Devil o…" at bounding box center [523, 303] width 827 height 426
